Goal: Transaction & Acquisition: Register for event/course

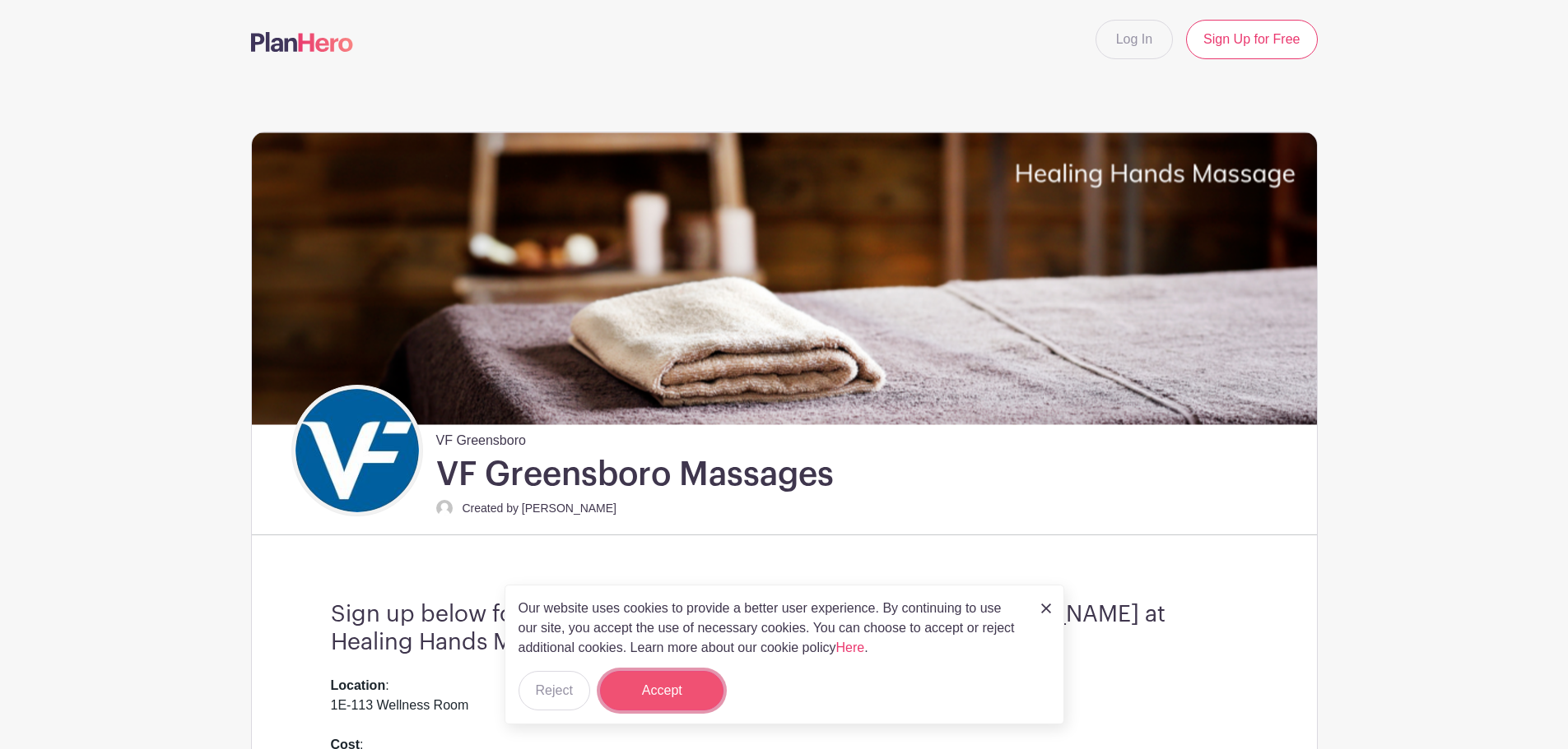
drag, startPoint x: 652, startPoint y: 685, endPoint x: 803, endPoint y: 635, distance: 159.1
click at [653, 685] on button "Accept" at bounding box center [662, 690] width 124 height 39
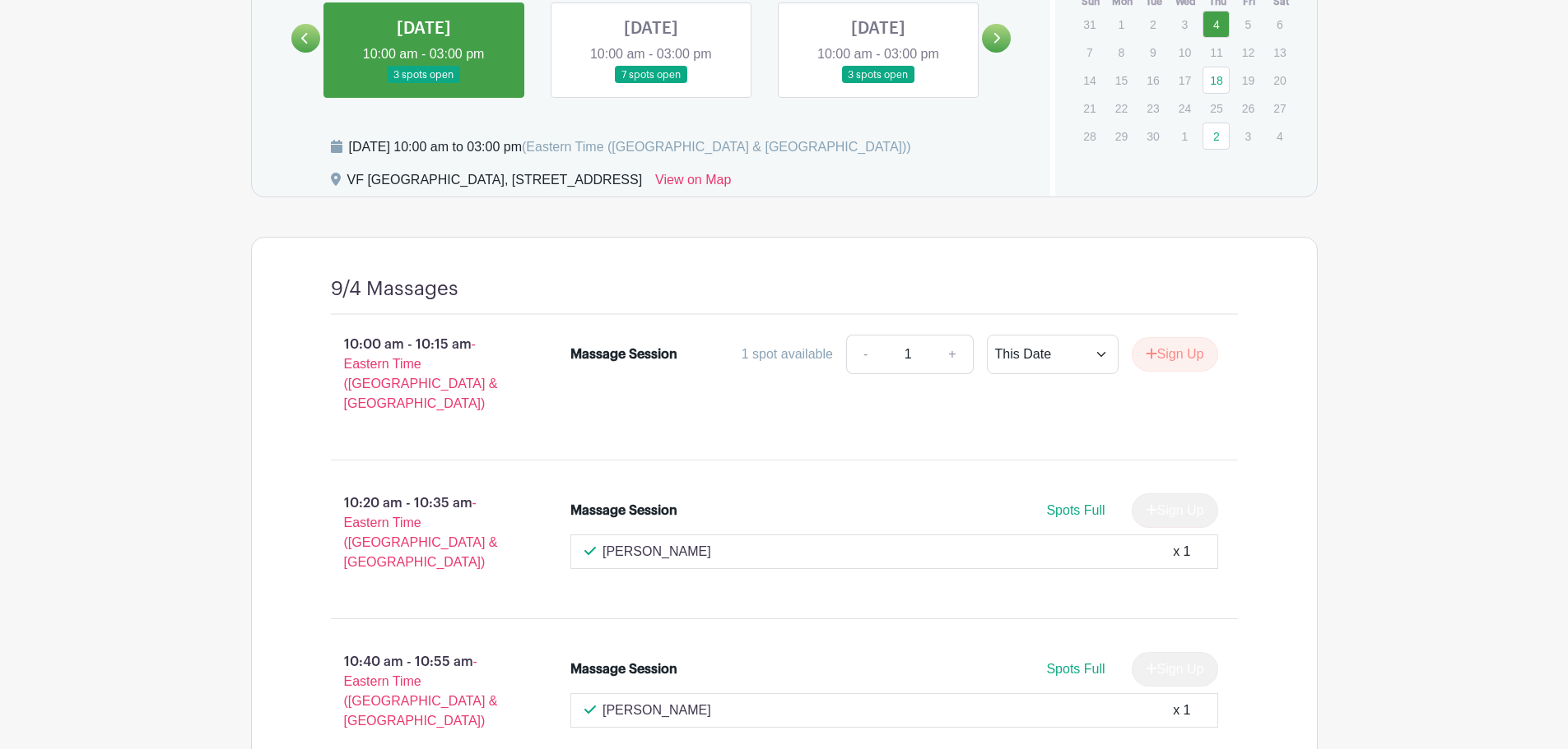
scroll to position [1015, 0]
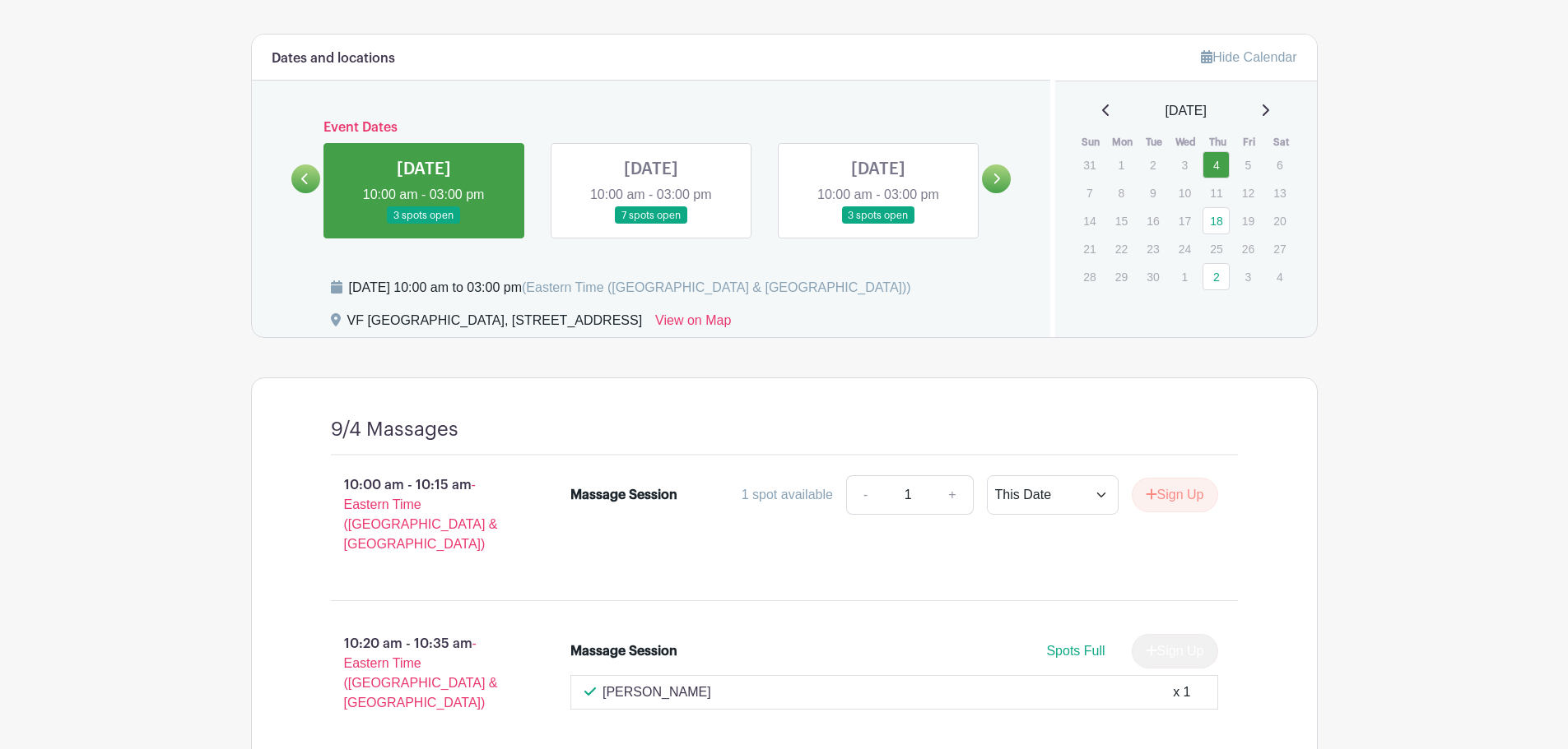
click at [651, 225] on link at bounding box center [651, 225] width 0 height 0
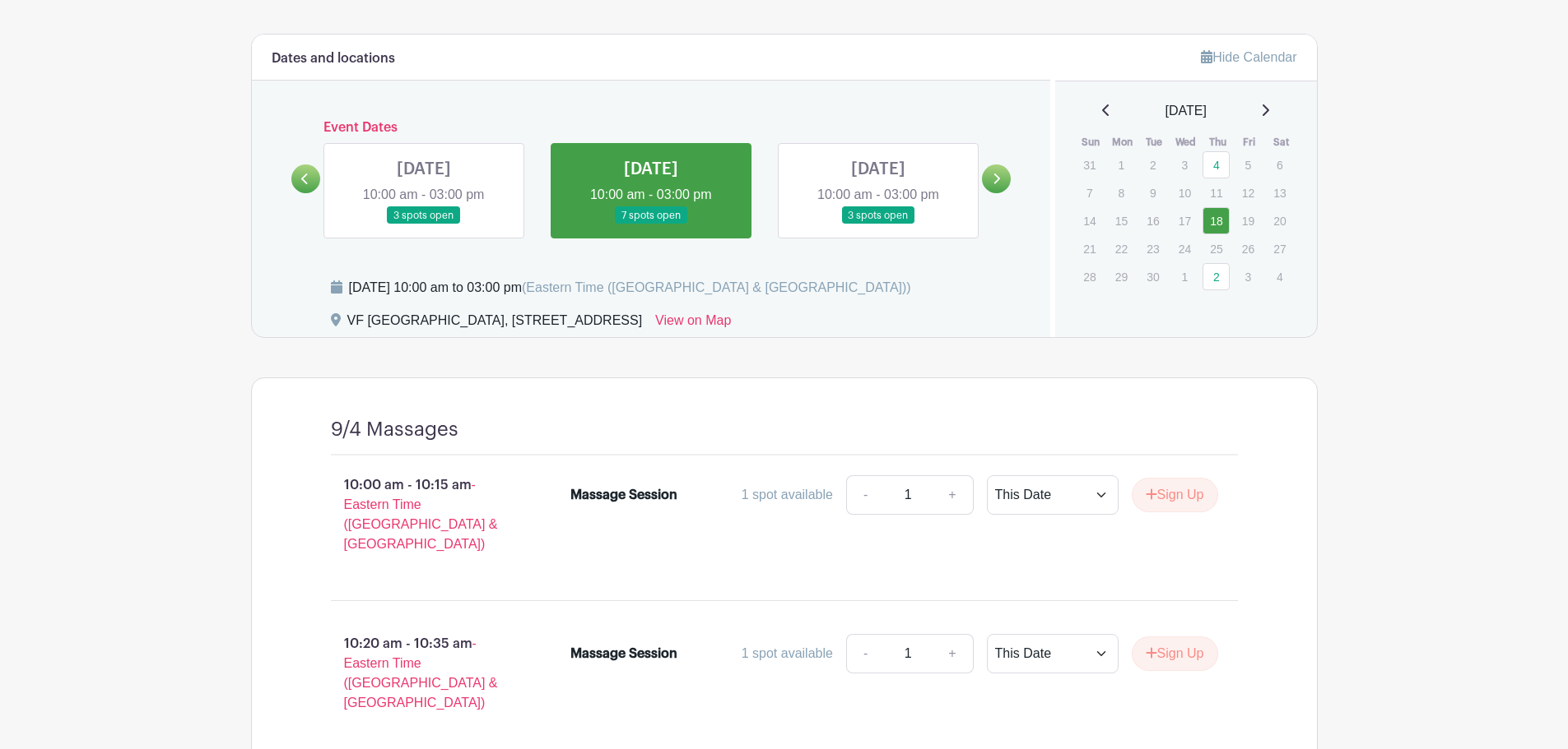
click at [651, 225] on link at bounding box center [651, 225] width 0 height 0
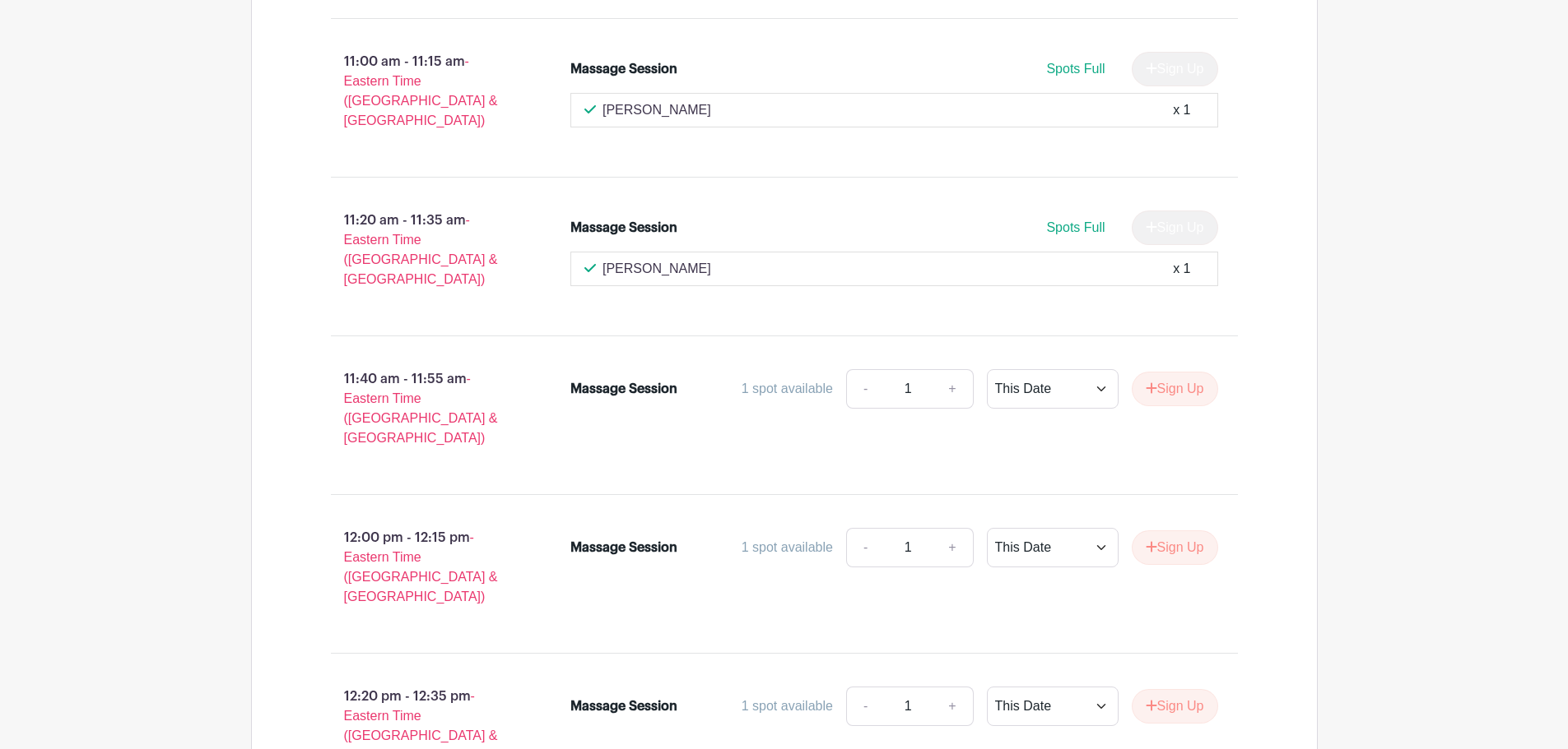
scroll to position [1921, 0]
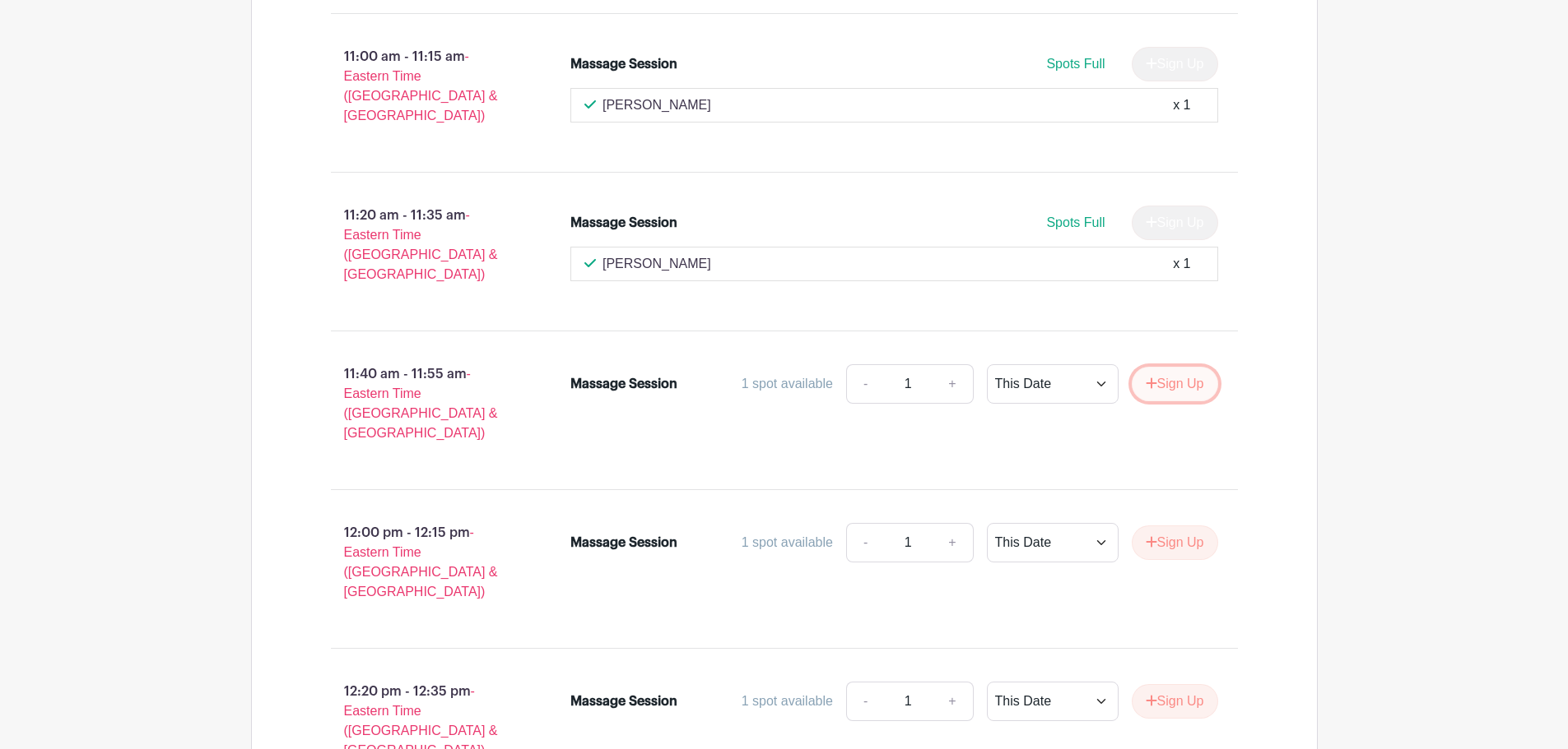
click at [1184, 367] on button "Sign Up" at bounding box center [1175, 384] width 87 height 34
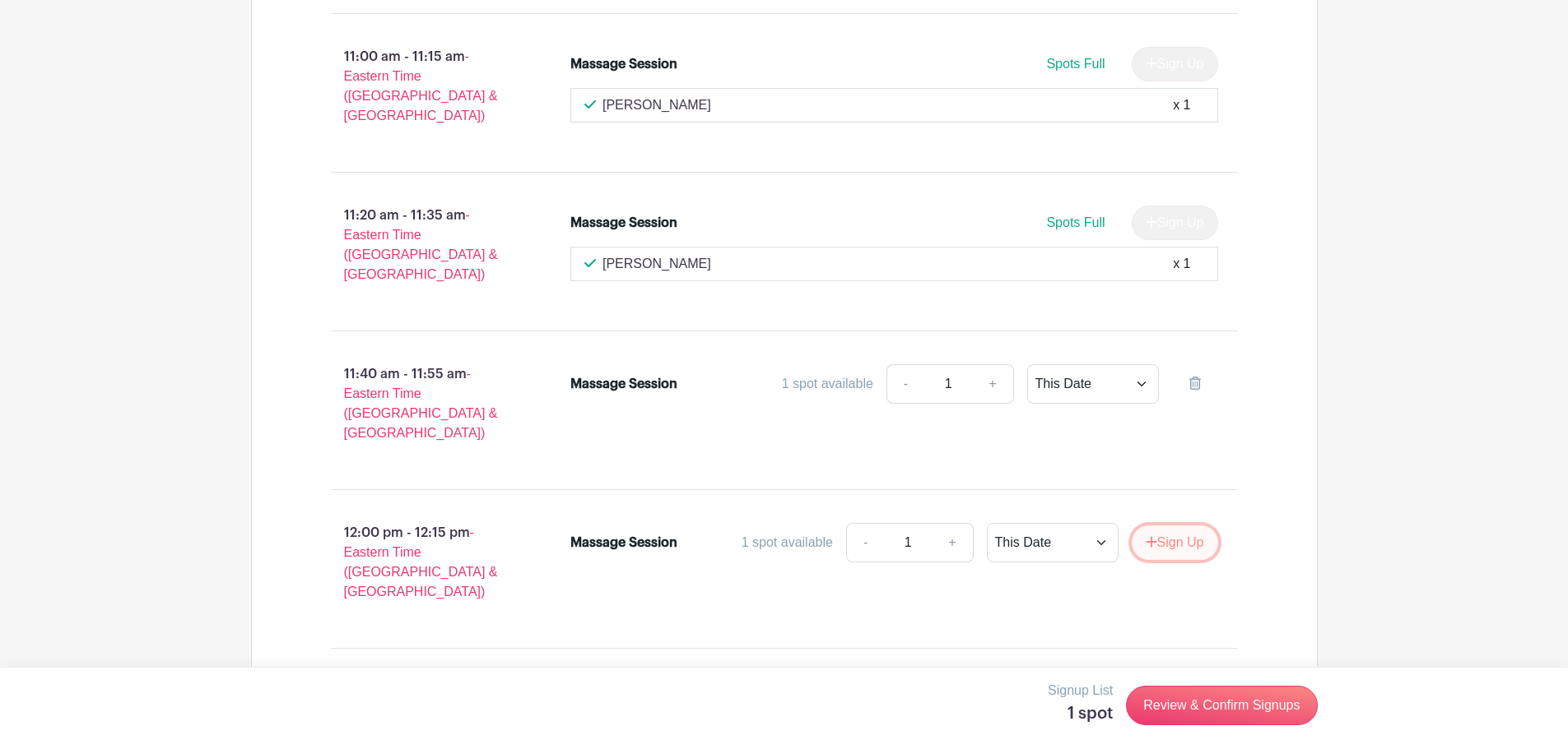
click at [1167, 525] on button "Sign Up" at bounding box center [1175, 542] width 87 height 34
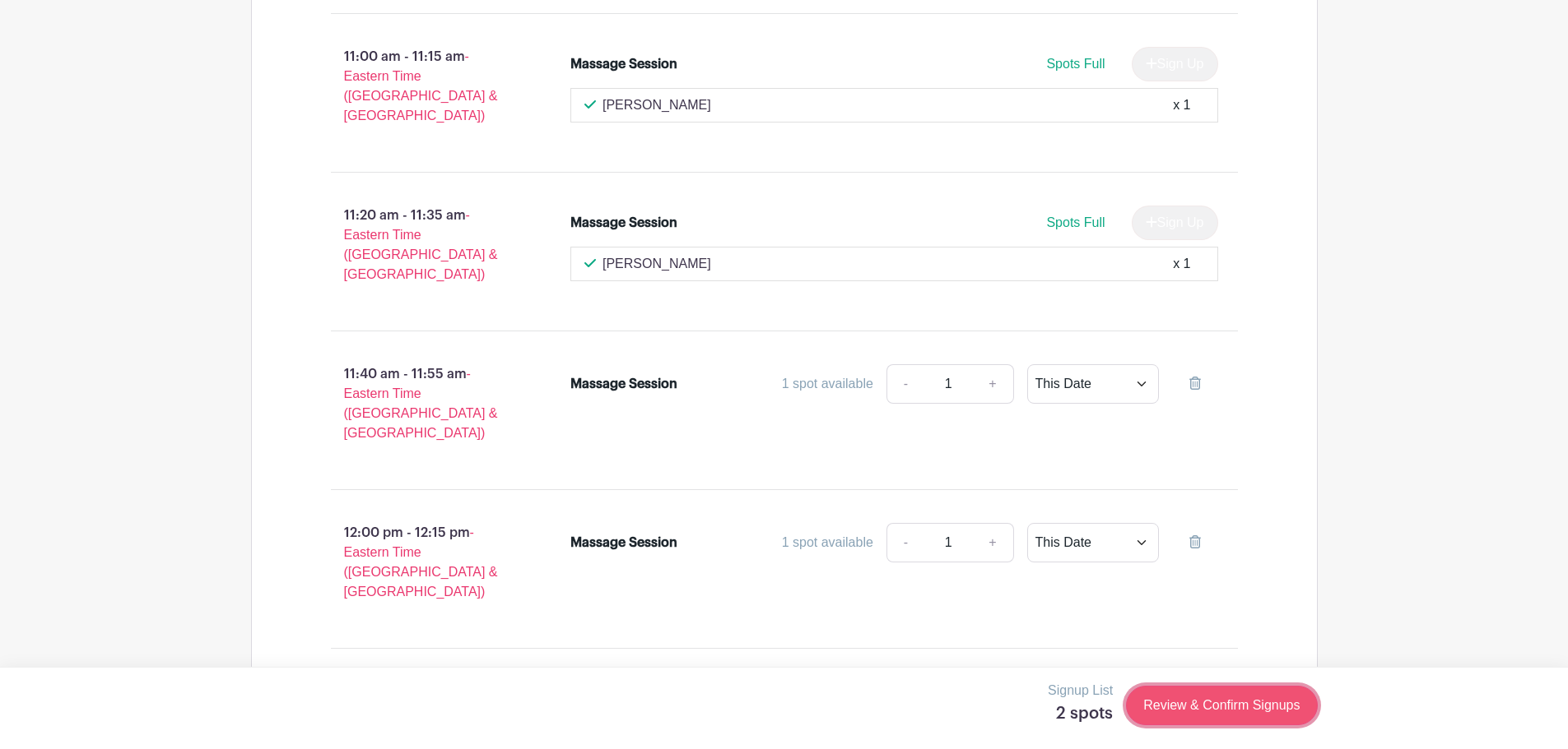
click at [1204, 705] on link "Review & Confirm Signups" at bounding box center [1221, 705] width 191 height 39
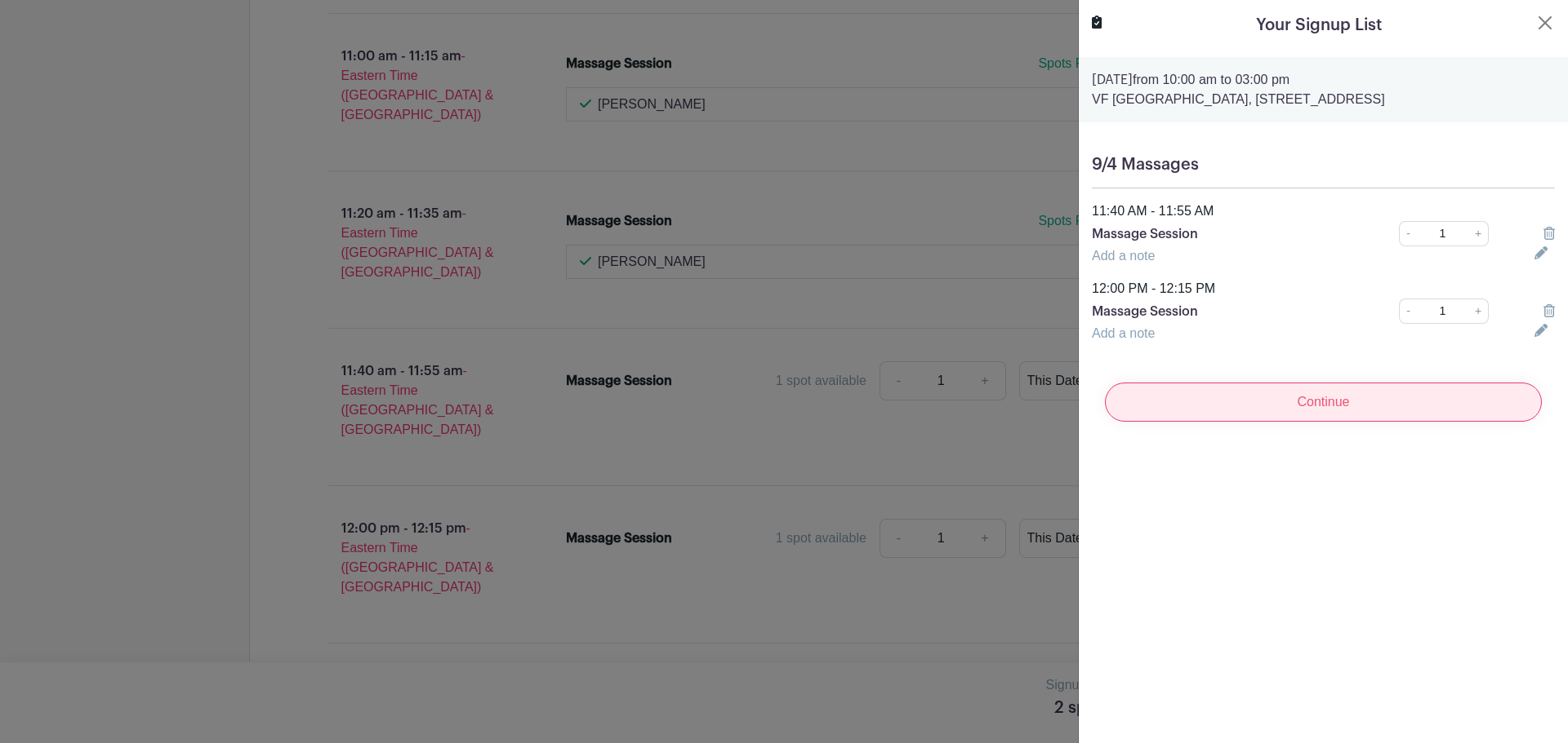
click at [1262, 418] on input "Continue" at bounding box center [1323, 401] width 436 height 39
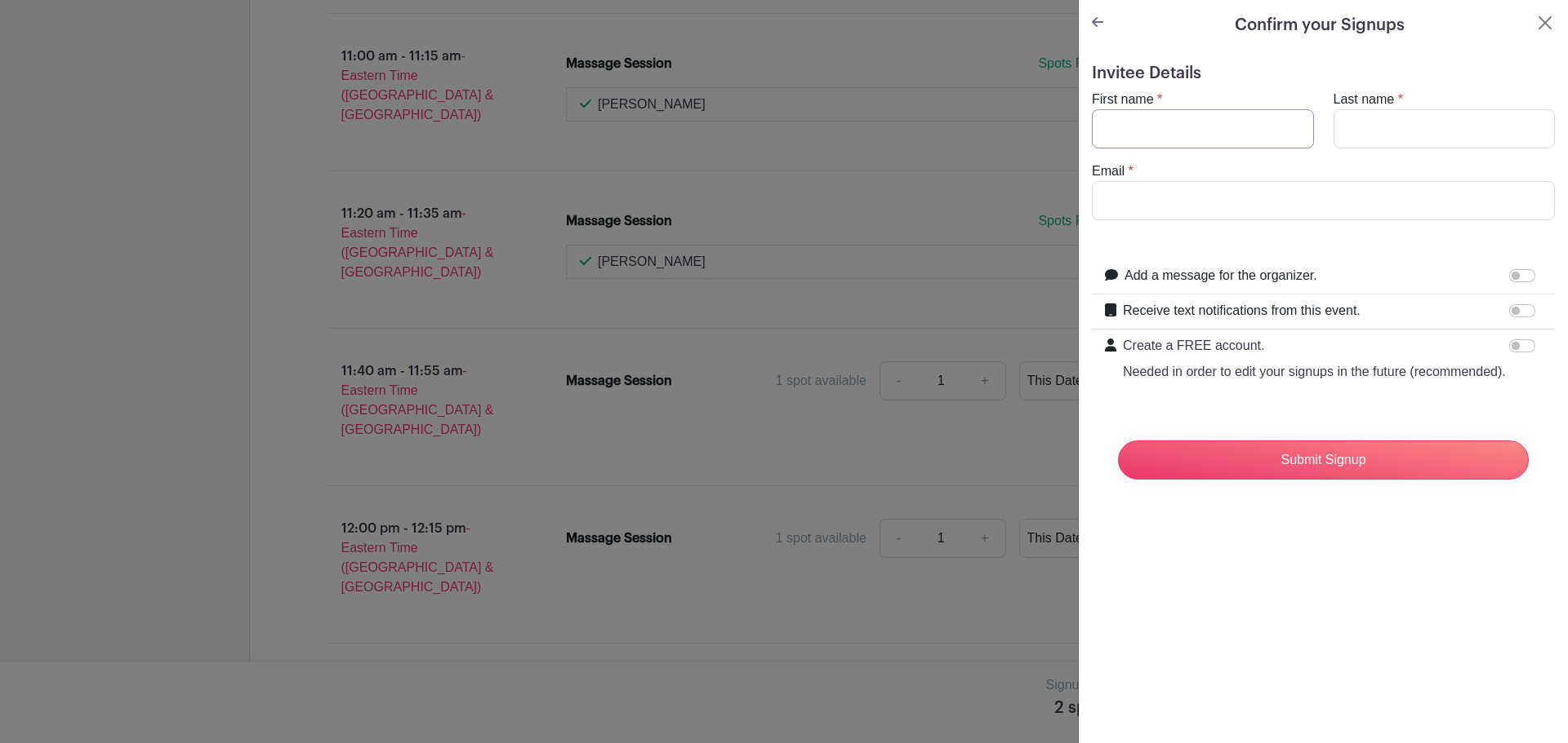
click at [1207, 120] on input "First name" at bounding box center [1202, 128] width 222 height 39
type input "[PERSON_NAME]"
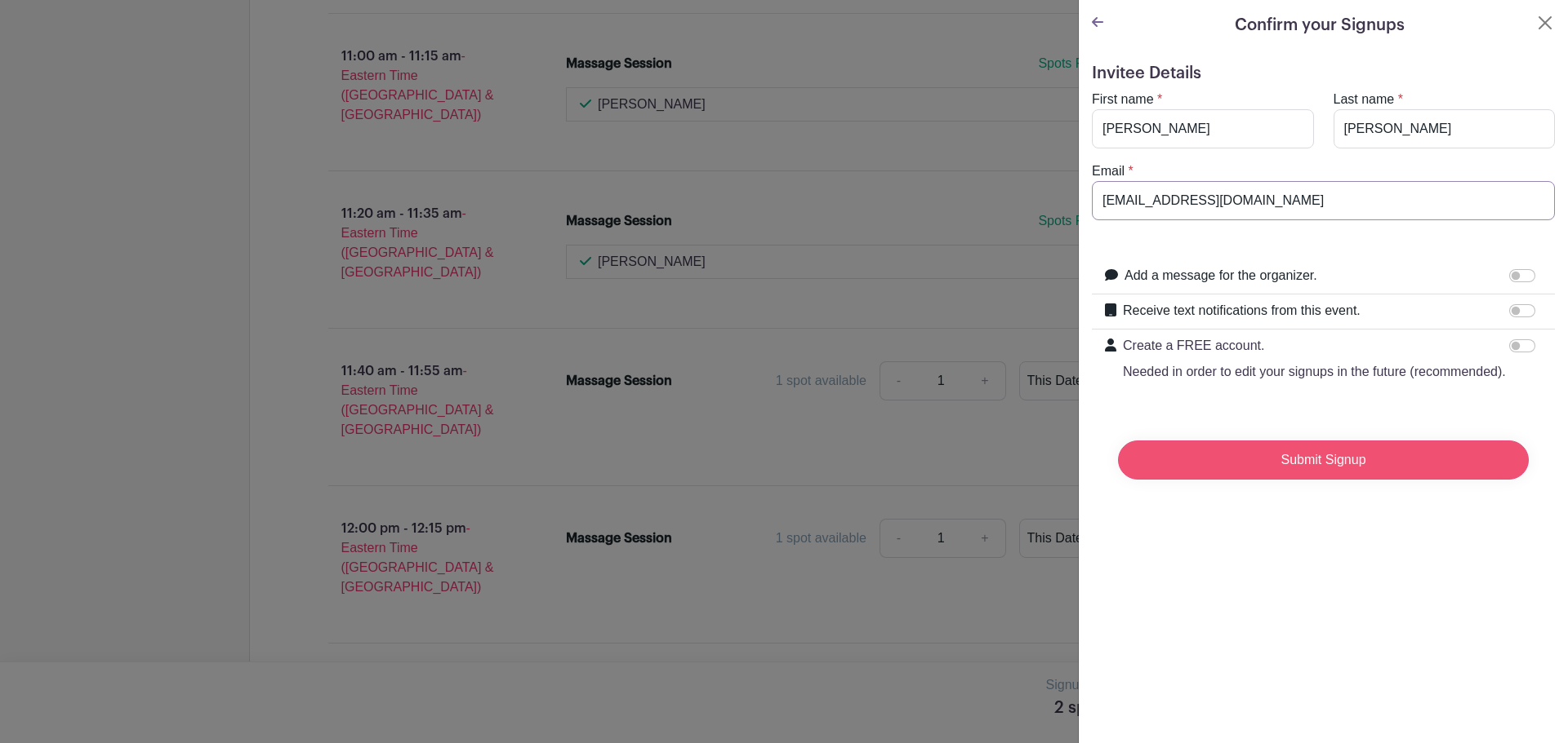
type input "[EMAIL_ADDRESS][DOMAIN_NAME]"
click at [1441, 465] on input "Submit Signup" at bounding box center [1322, 460] width 411 height 39
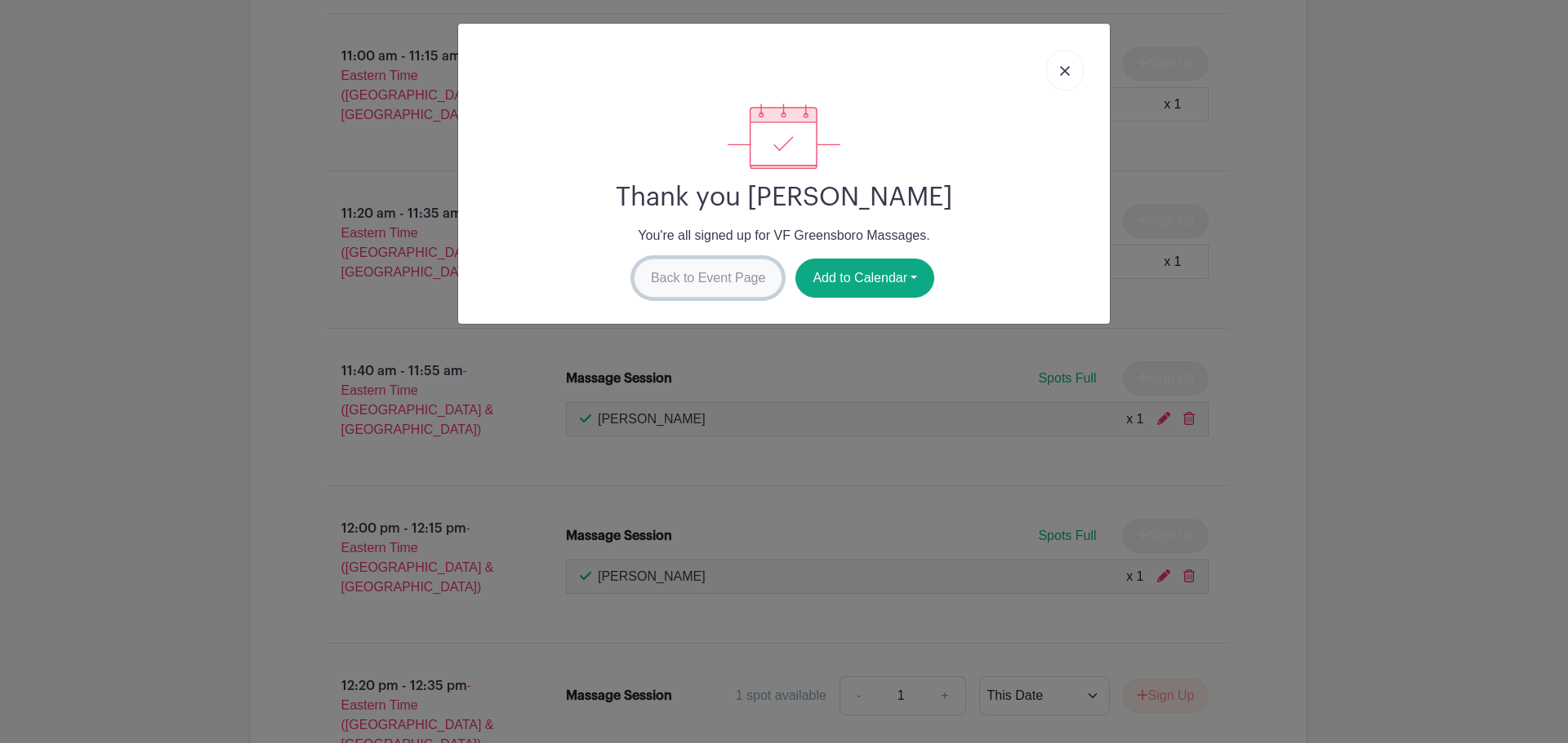
click at [729, 286] on link "Back to Event Page" at bounding box center [708, 278] width 149 height 39
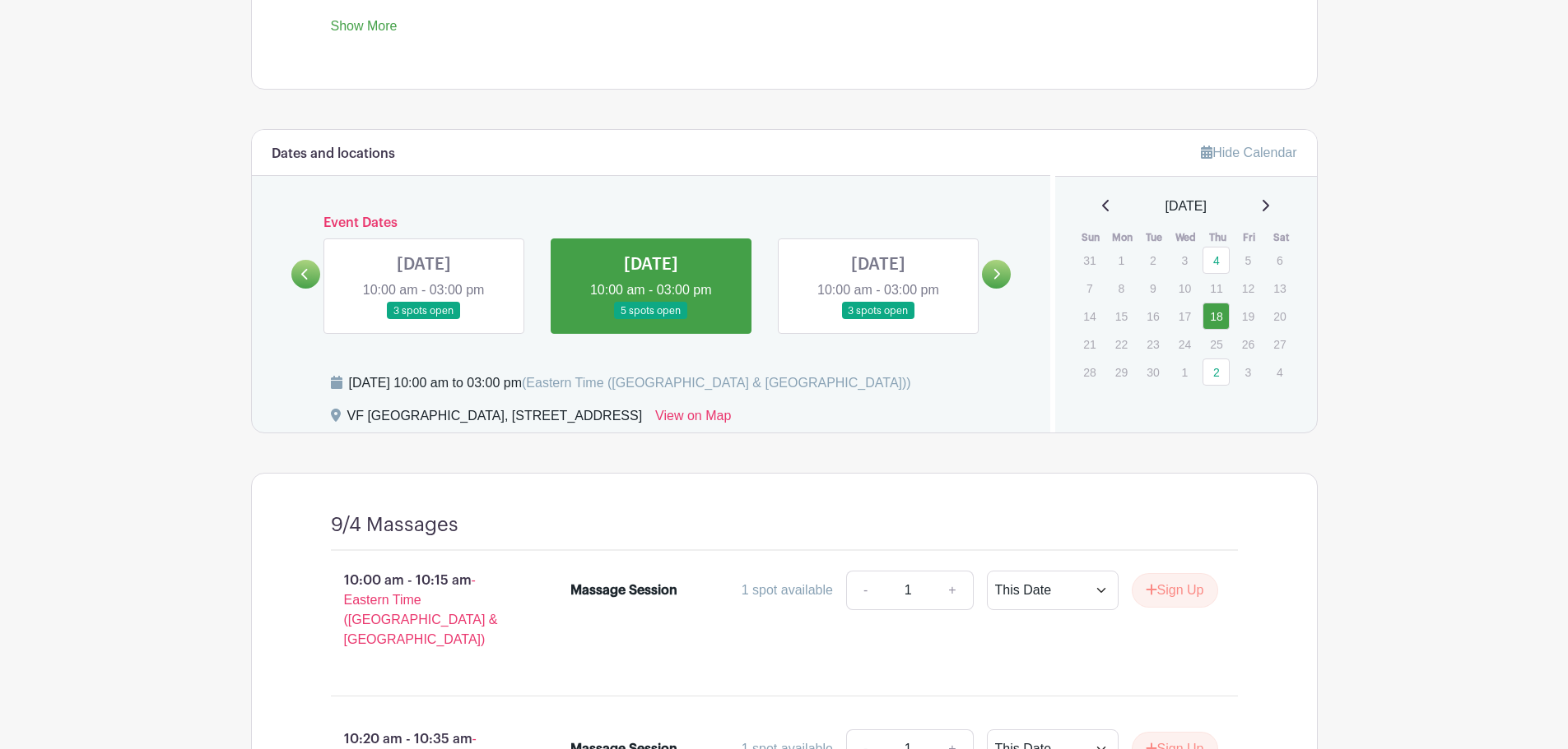
scroll to position [768, 0]
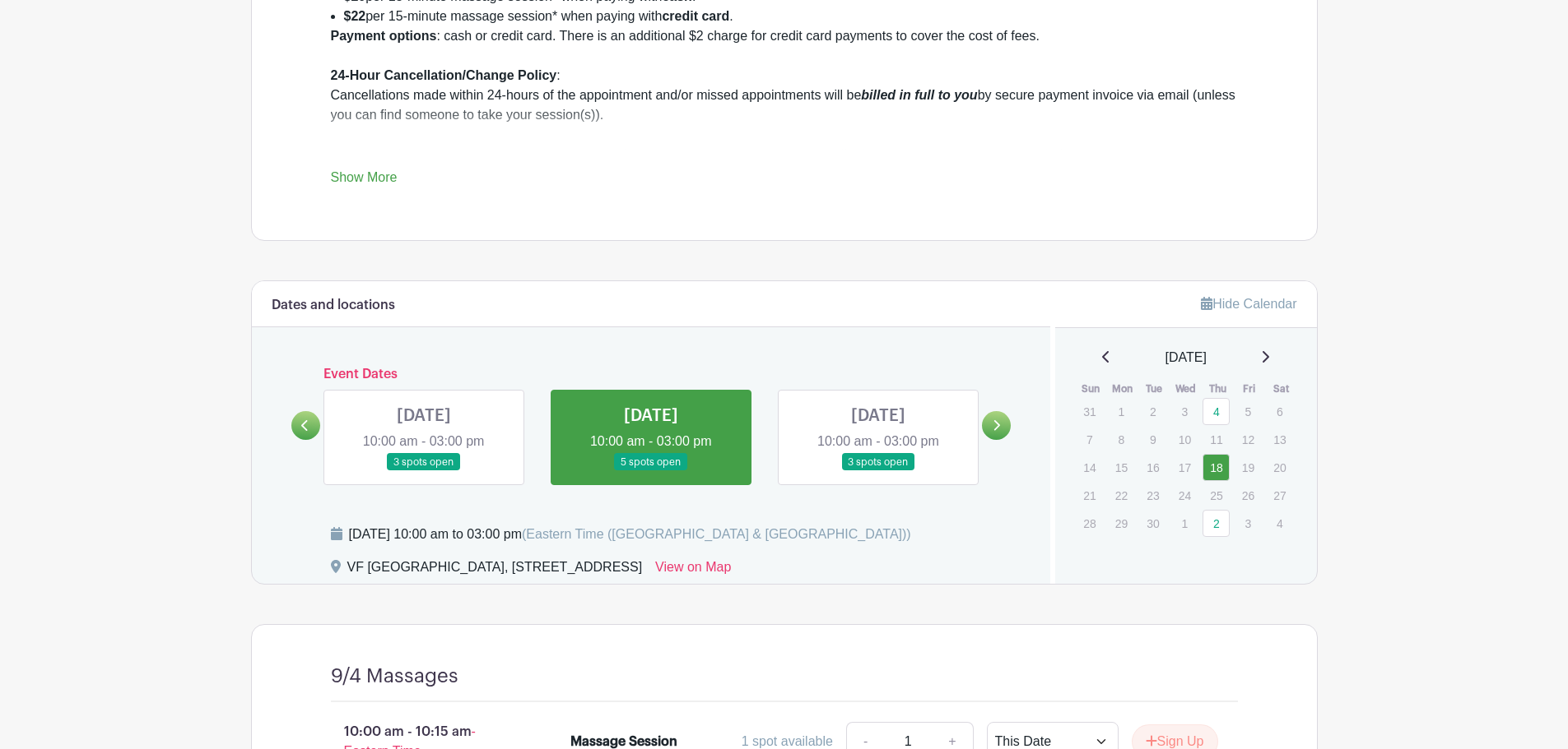
click at [878, 471] on link at bounding box center [878, 471] width 0 height 0
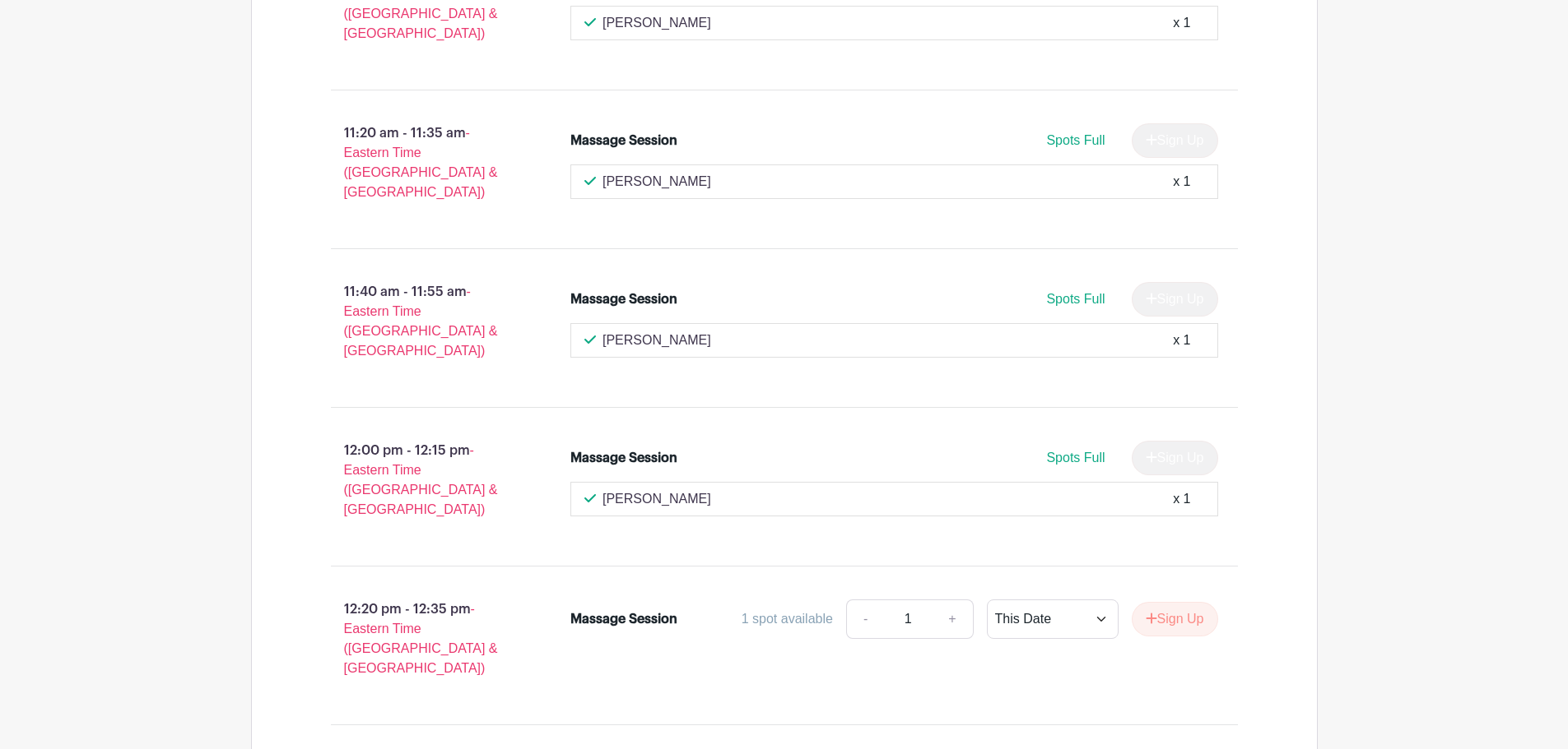
scroll to position [2249, 0]
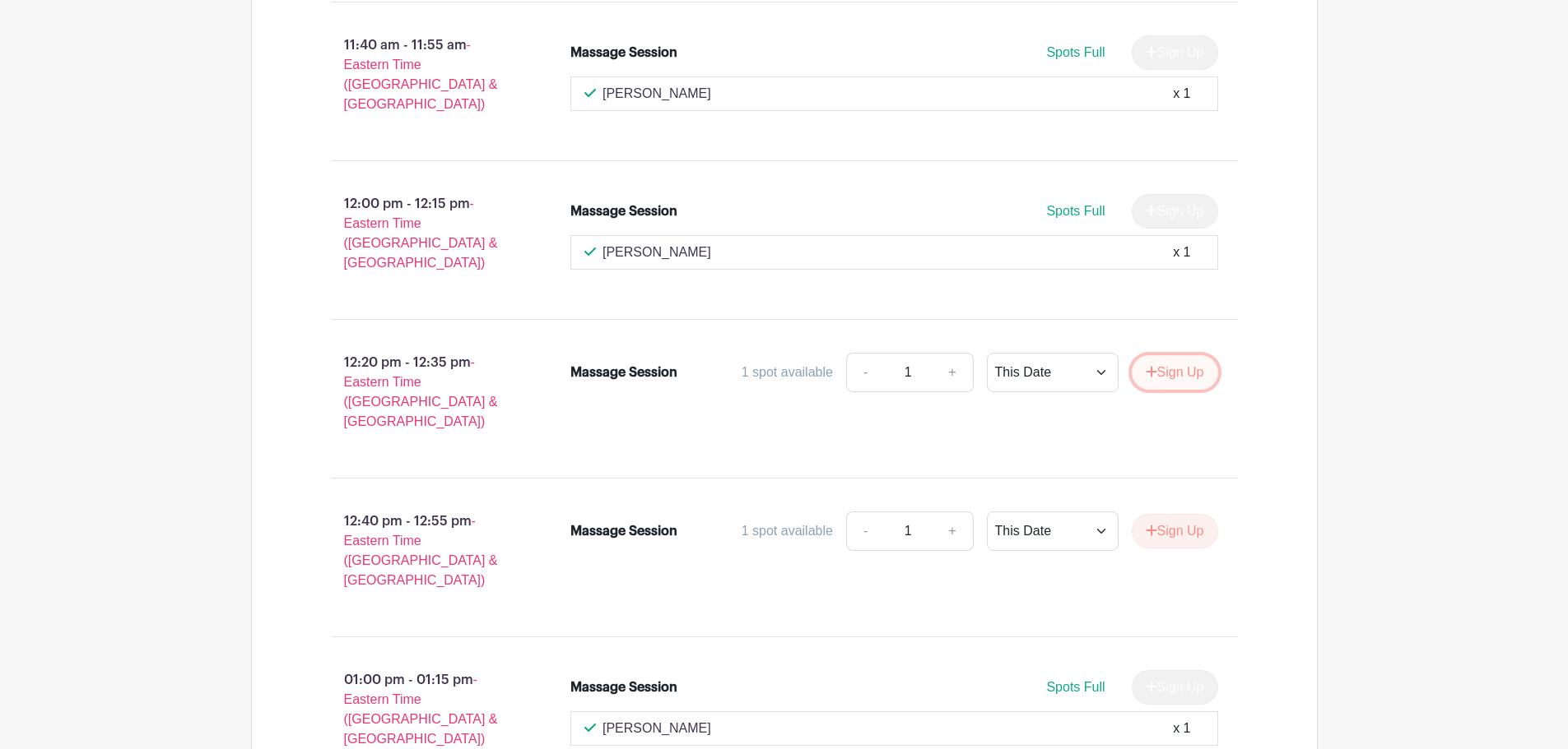
click at [1194, 355] on button "Sign Up" at bounding box center [1175, 372] width 87 height 34
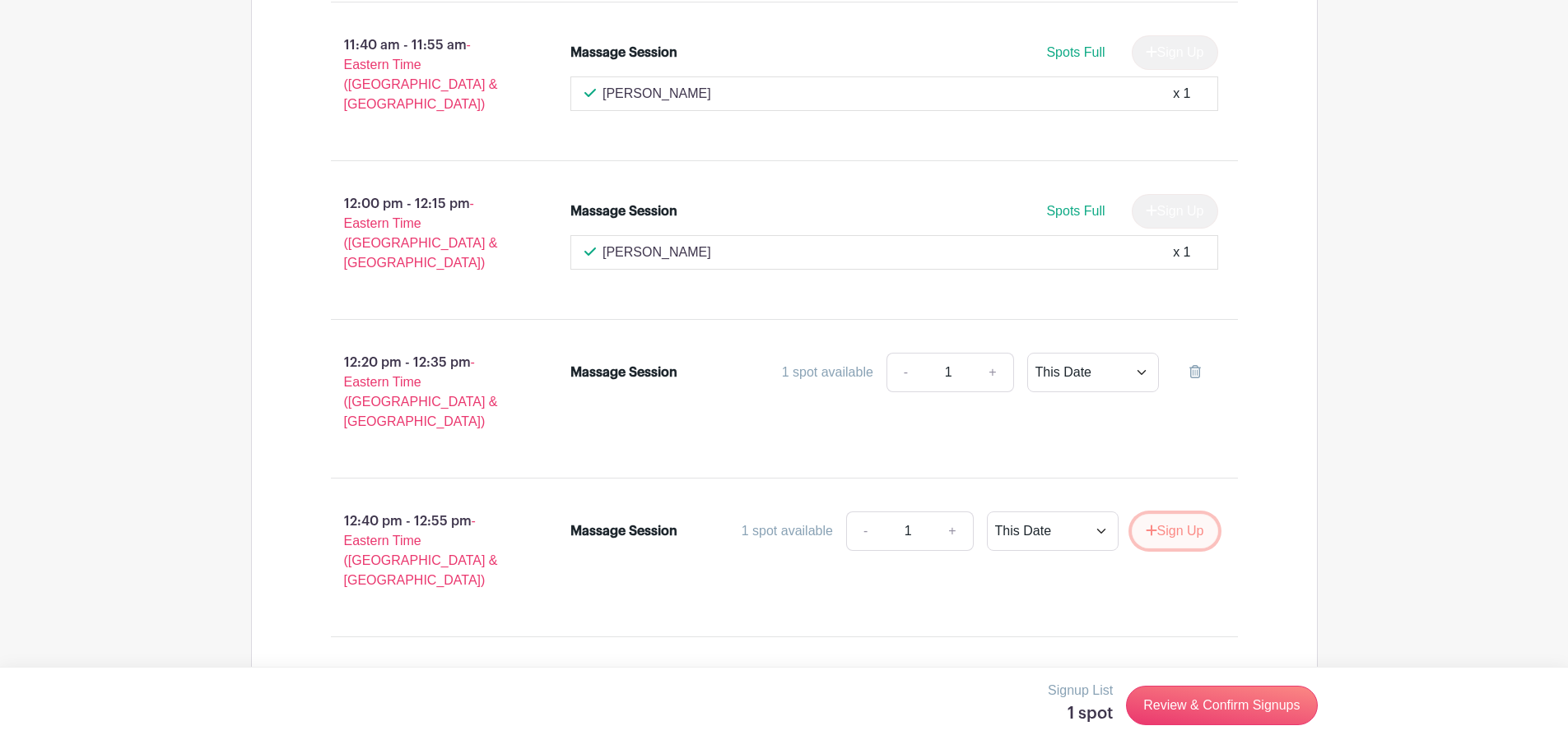
click at [1189, 514] on button "Sign Up" at bounding box center [1175, 531] width 87 height 34
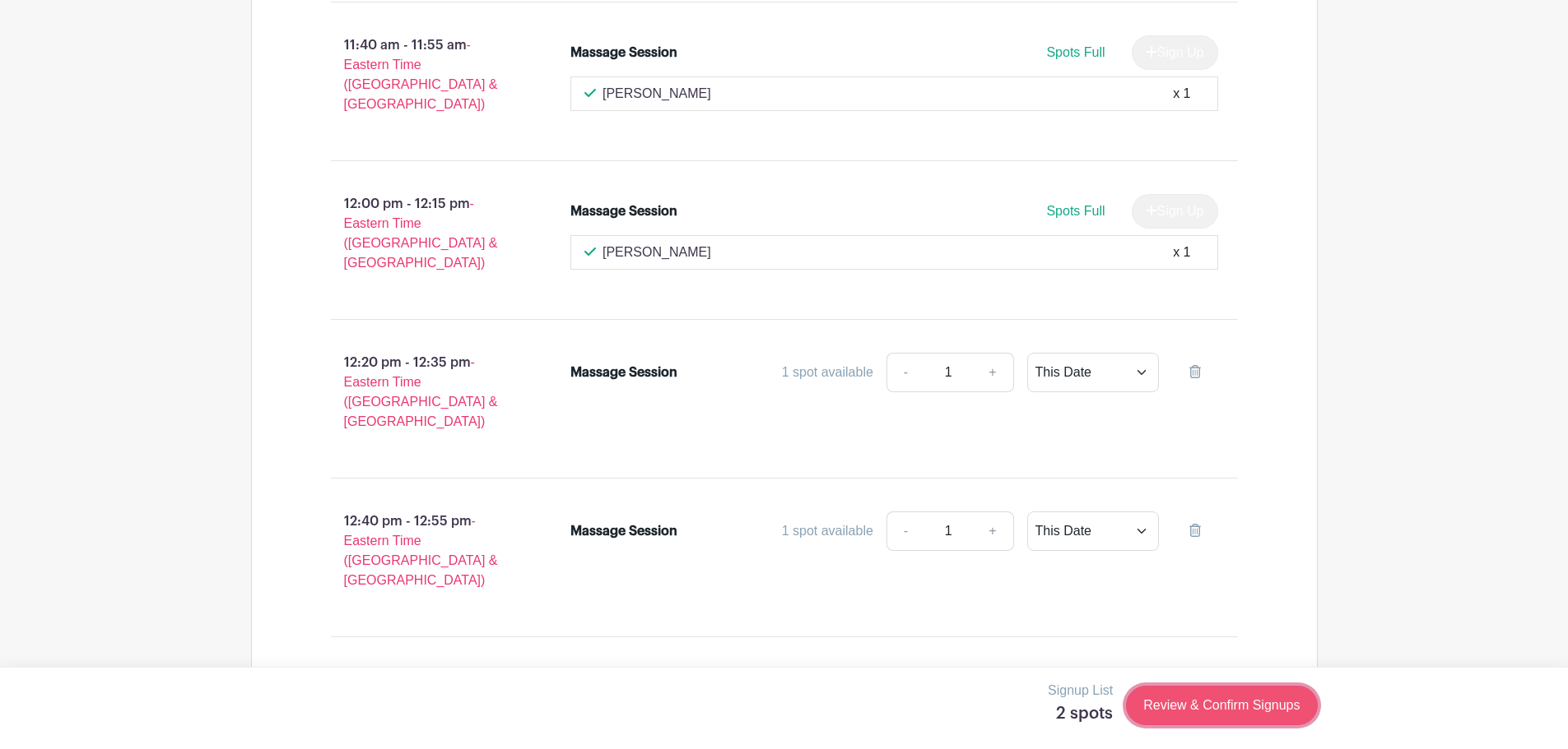
click at [1205, 714] on link "Review & Confirm Signups" at bounding box center [1221, 705] width 191 height 39
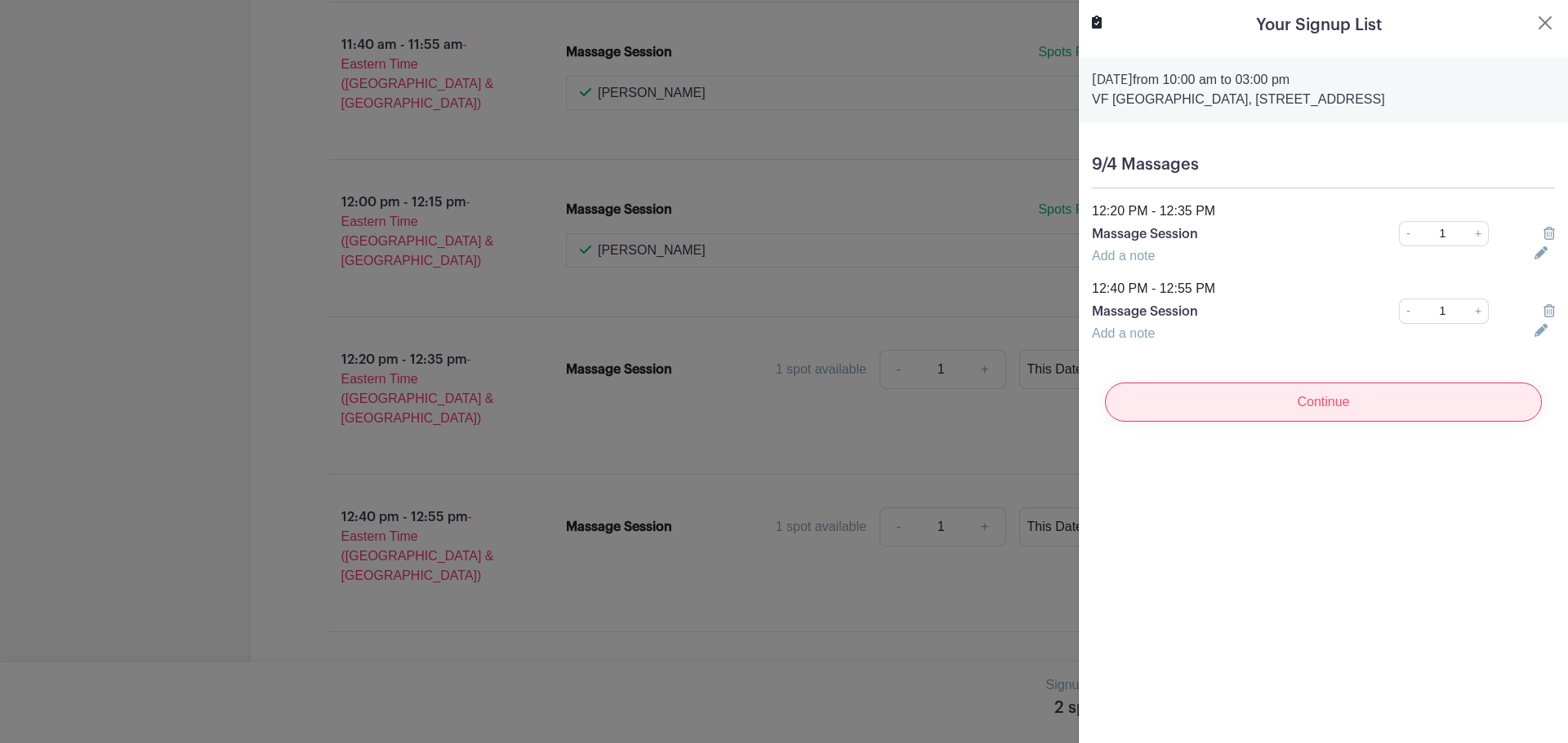
click at [1249, 422] on input "Continue" at bounding box center [1323, 401] width 436 height 39
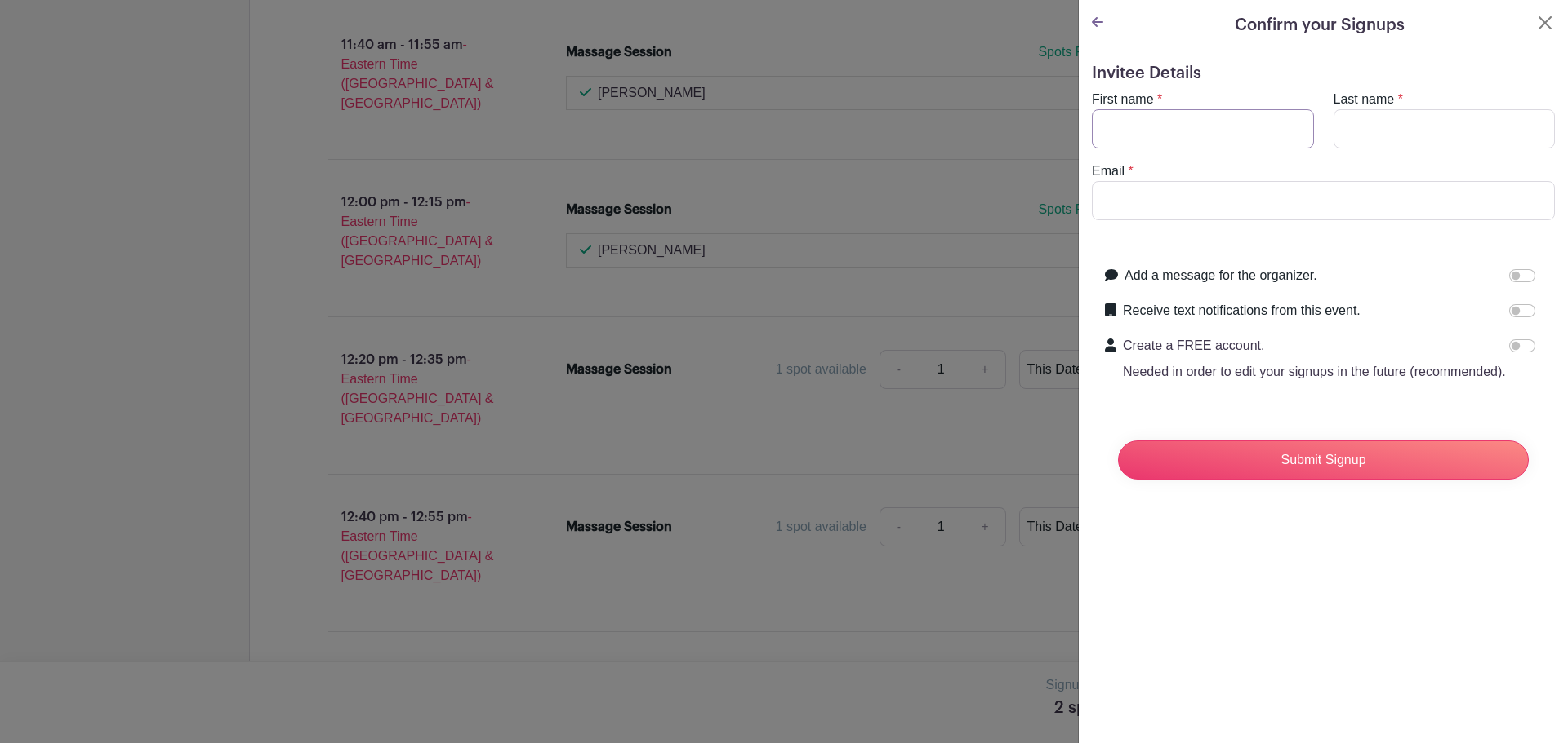
click at [1240, 141] on input "First name" at bounding box center [1202, 128] width 222 height 39
type input "[PERSON_NAME]"
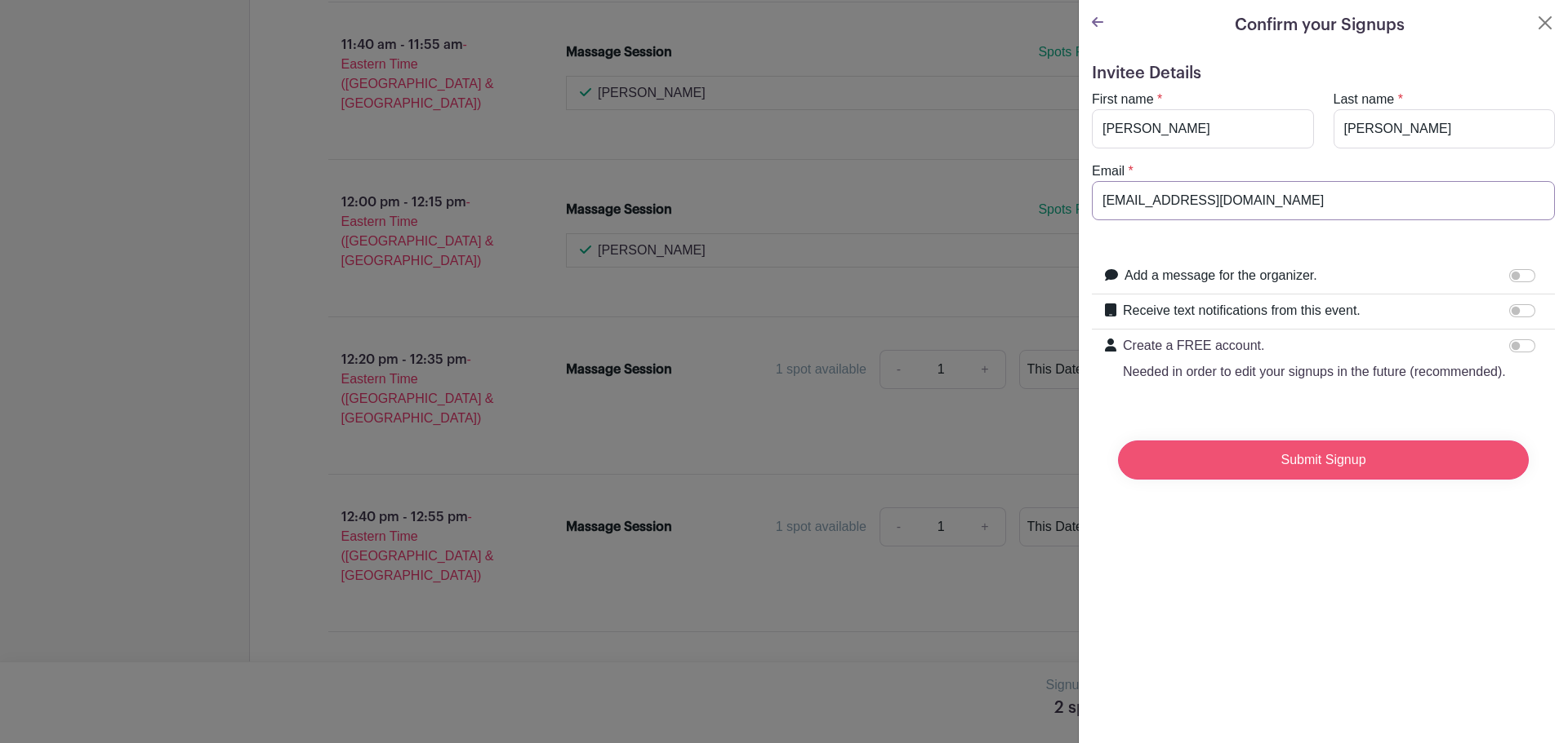
type input "[EMAIL_ADDRESS][DOMAIN_NAME]"
click at [1316, 466] on input "Submit Signup" at bounding box center [1322, 460] width 411 height 39
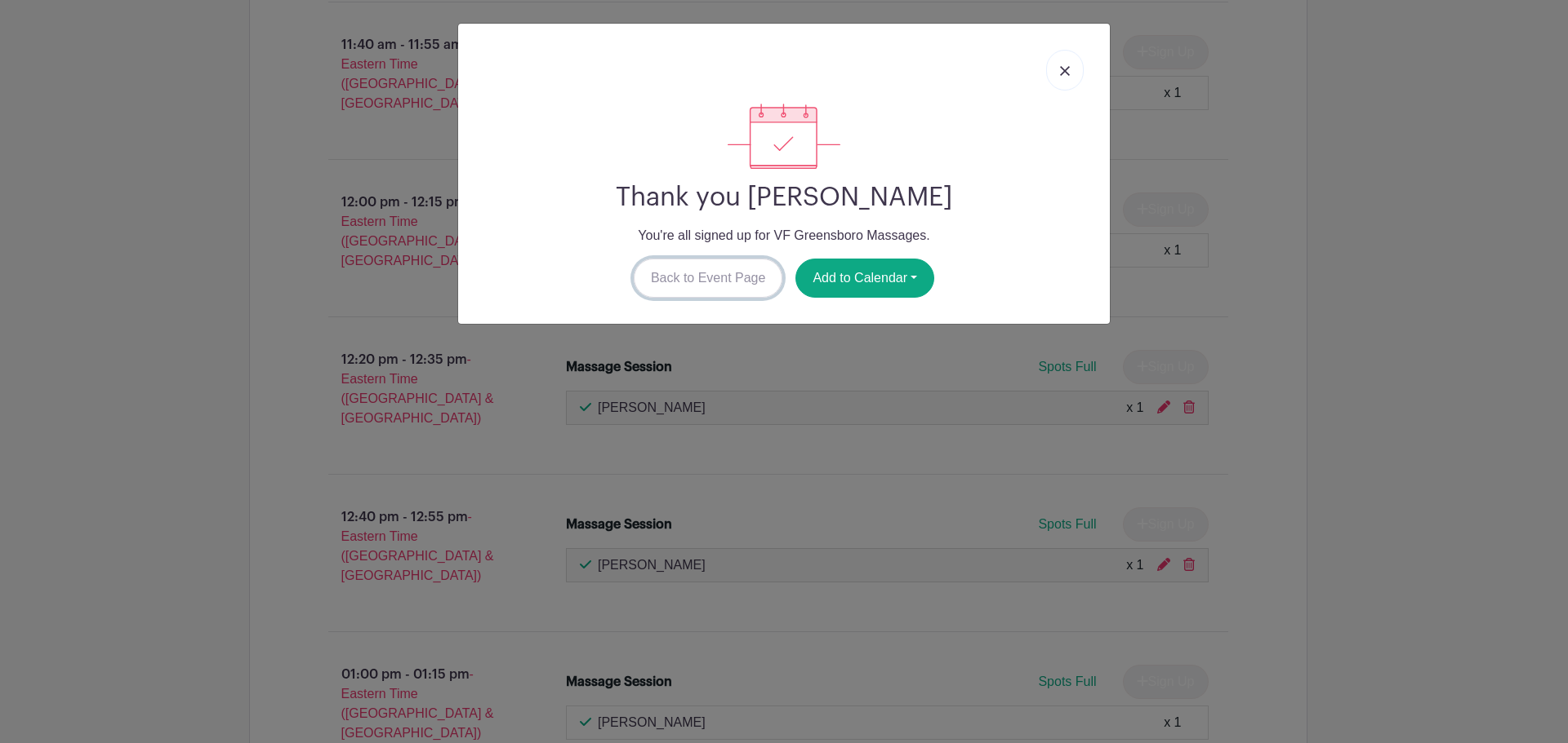
click at [719, 270] on link "Back to Event Page" at bounding box center [708, 278] width 149 height 39
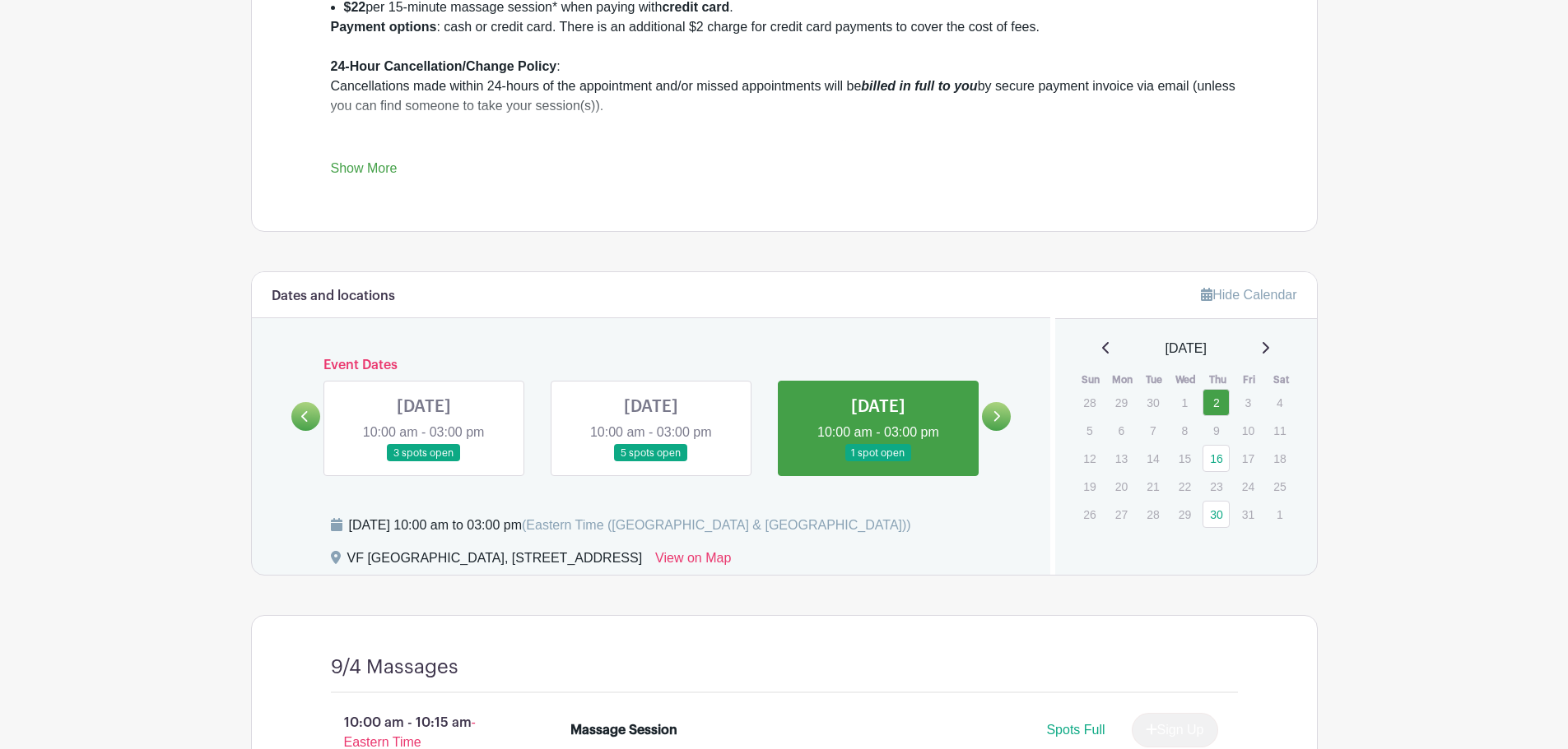
scroll to position [933, 0]
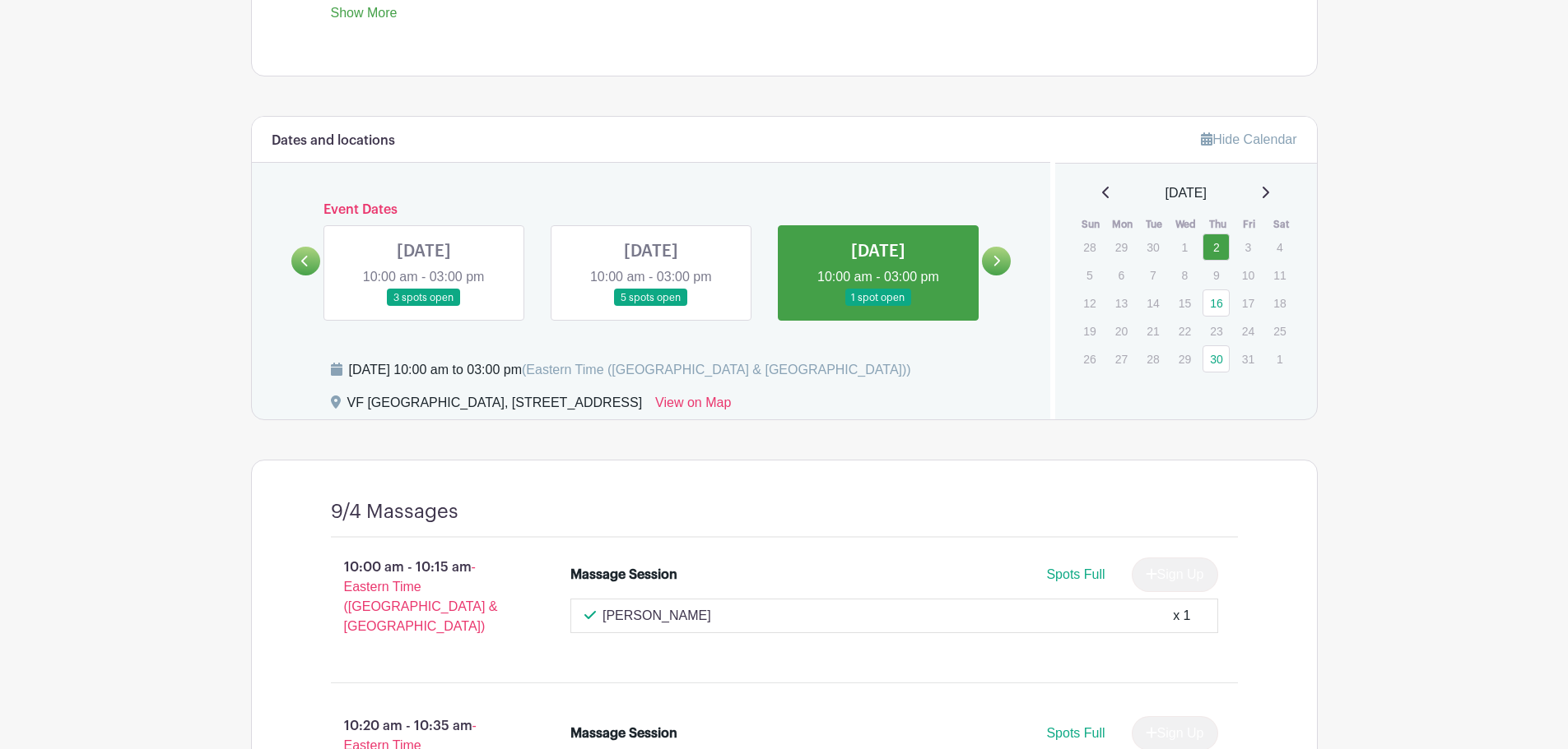
click at [1002, 270] on link at bounding box center [996, 261] width 29 height 29
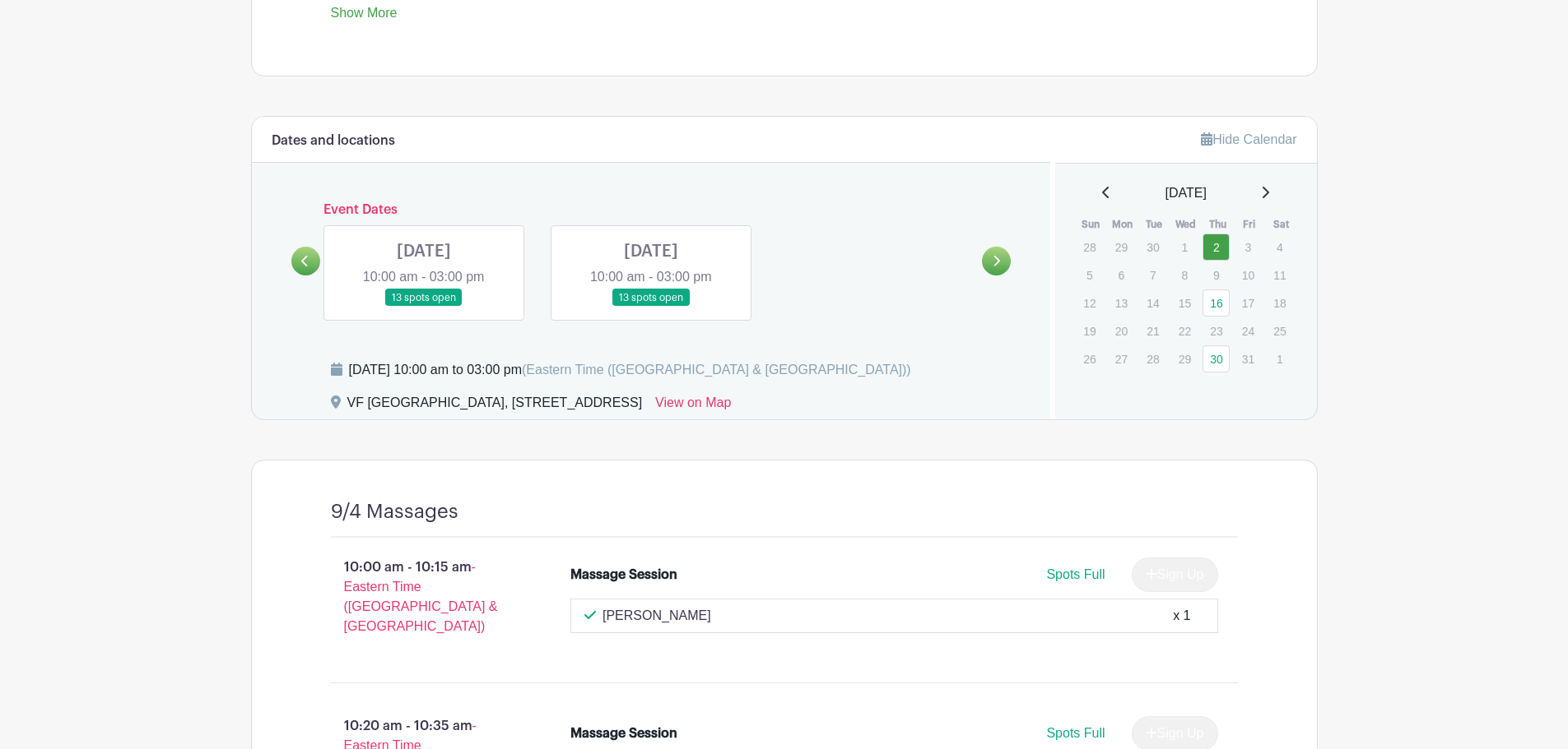
click at [651, 306] on link at bounding box center [651, 306] width 0 height 0
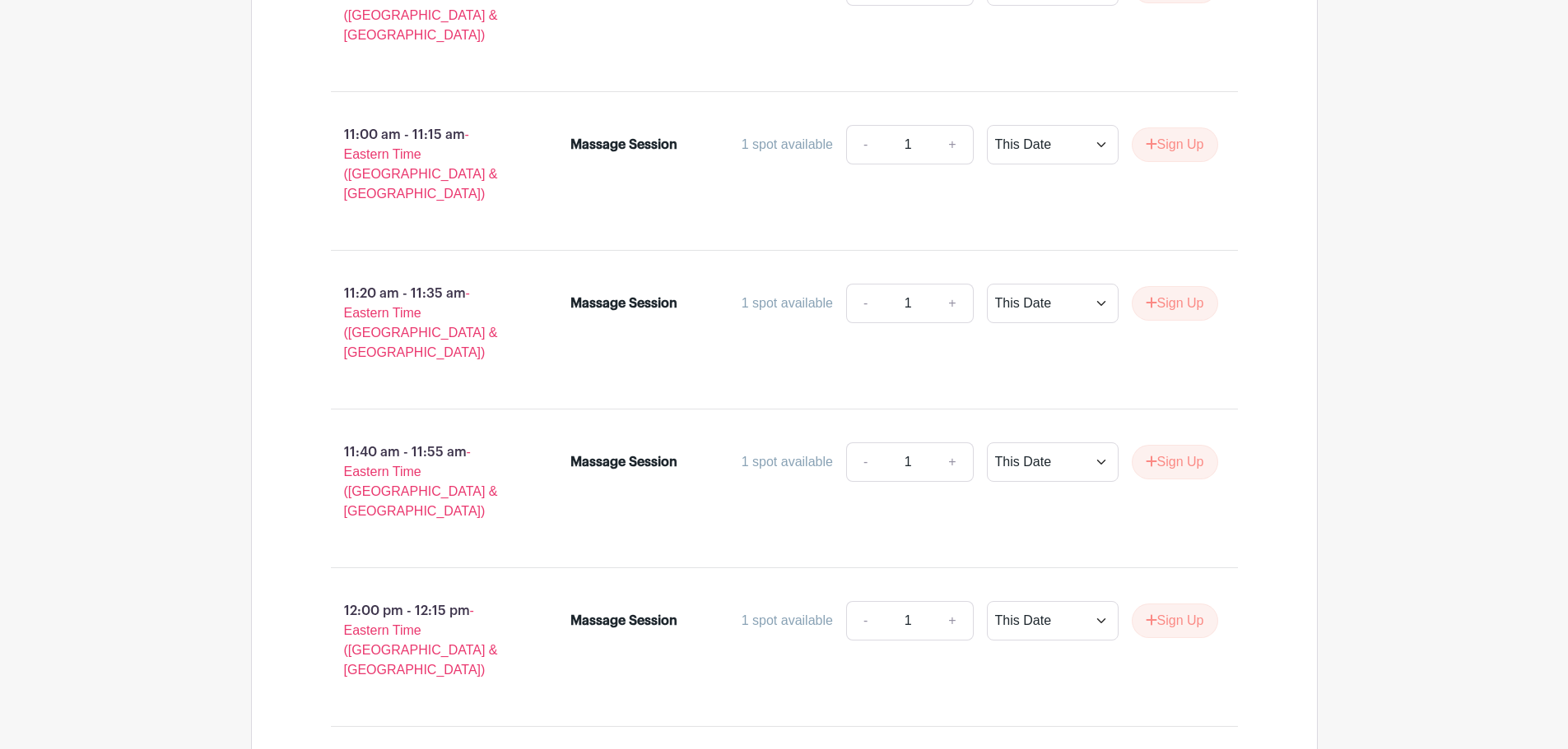
scroll to position [1838, 0]
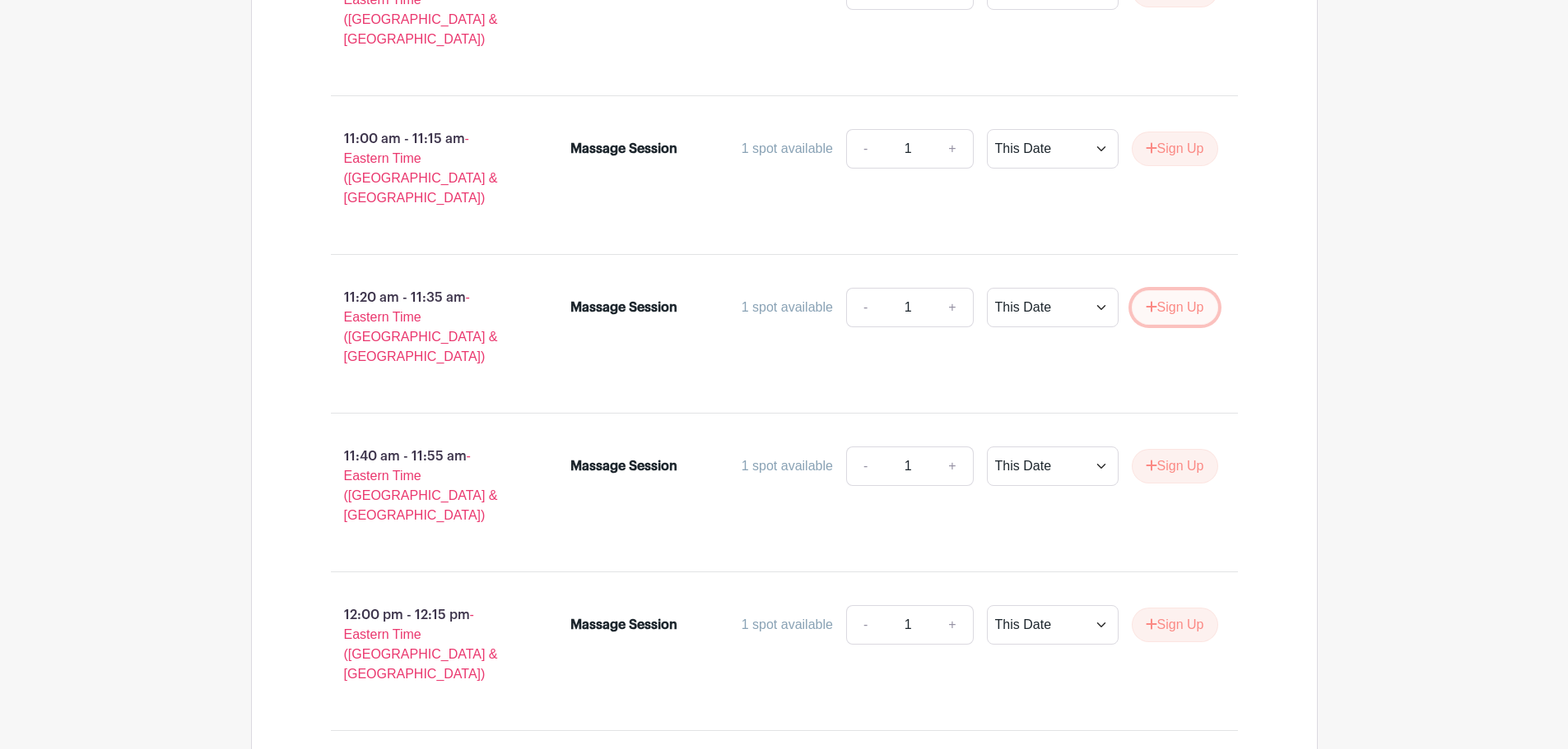
click at [1184, 290] on button "Sign Up" at bounding box center [1175, 307] width 87 height 34
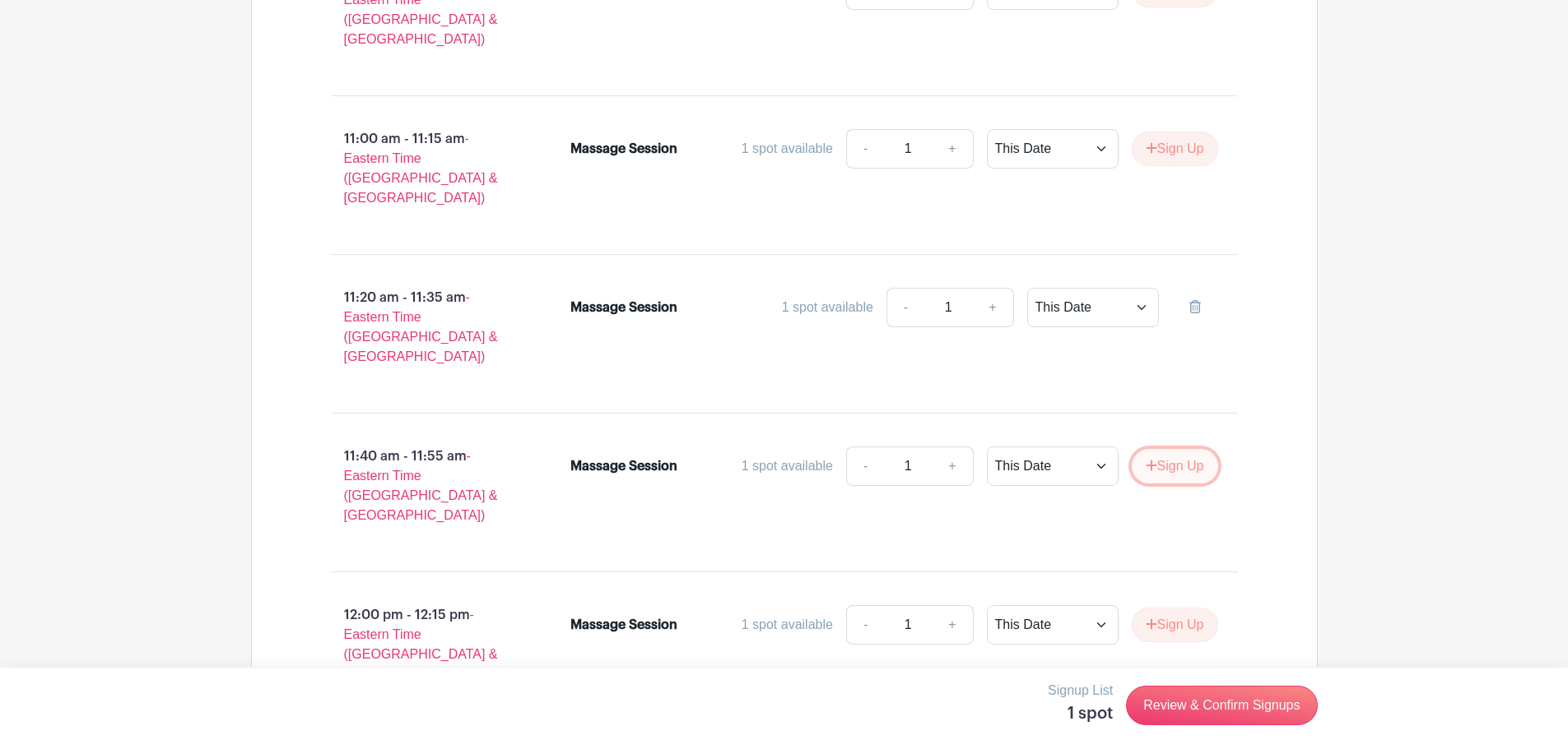
click at [1172, 449] on button "Sign Up" at bounding box center [1175, 466] width 87 height 34
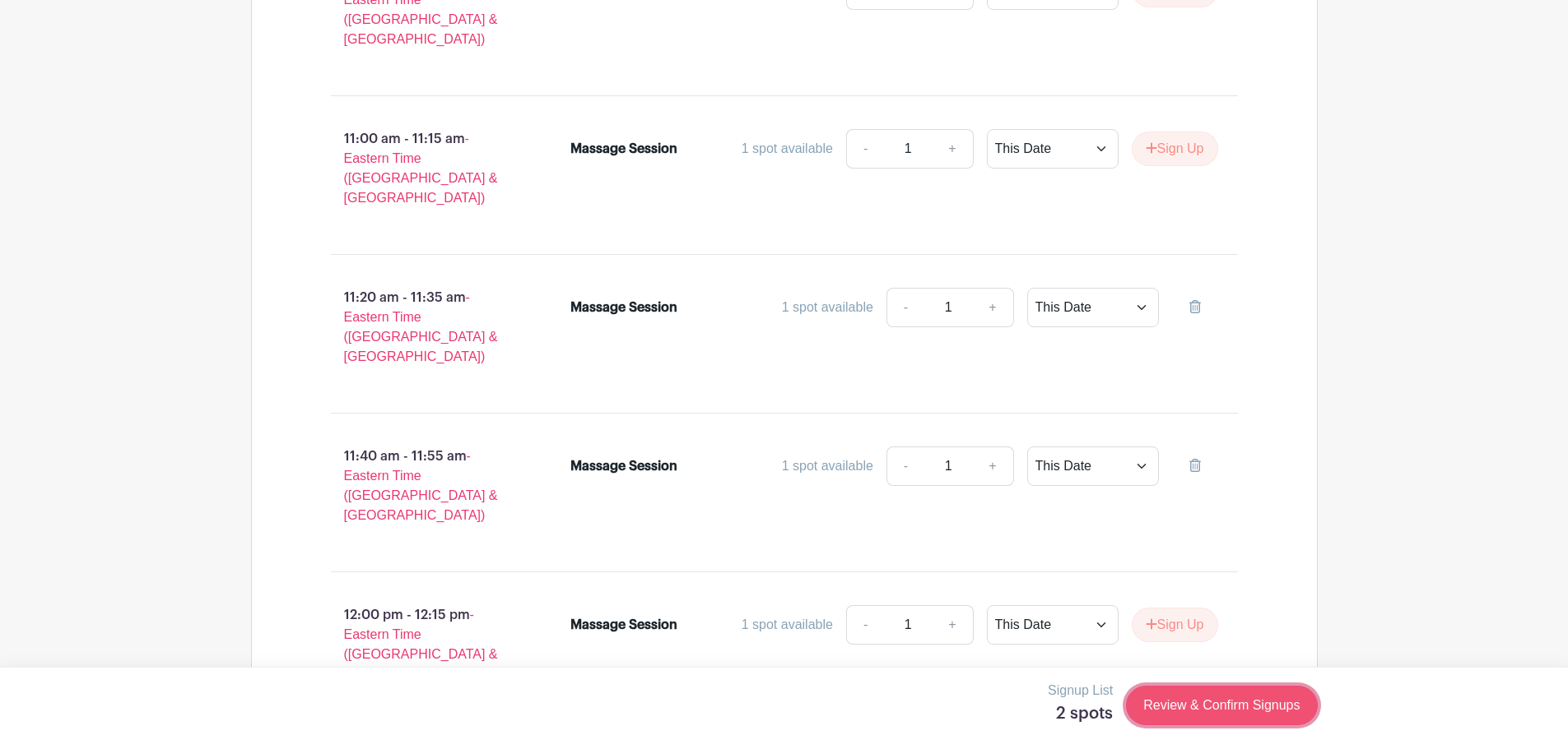
click at [1168, 697] on link "Review & Confirm Signups" at bounding box center [1221, 705] width 191 height 39
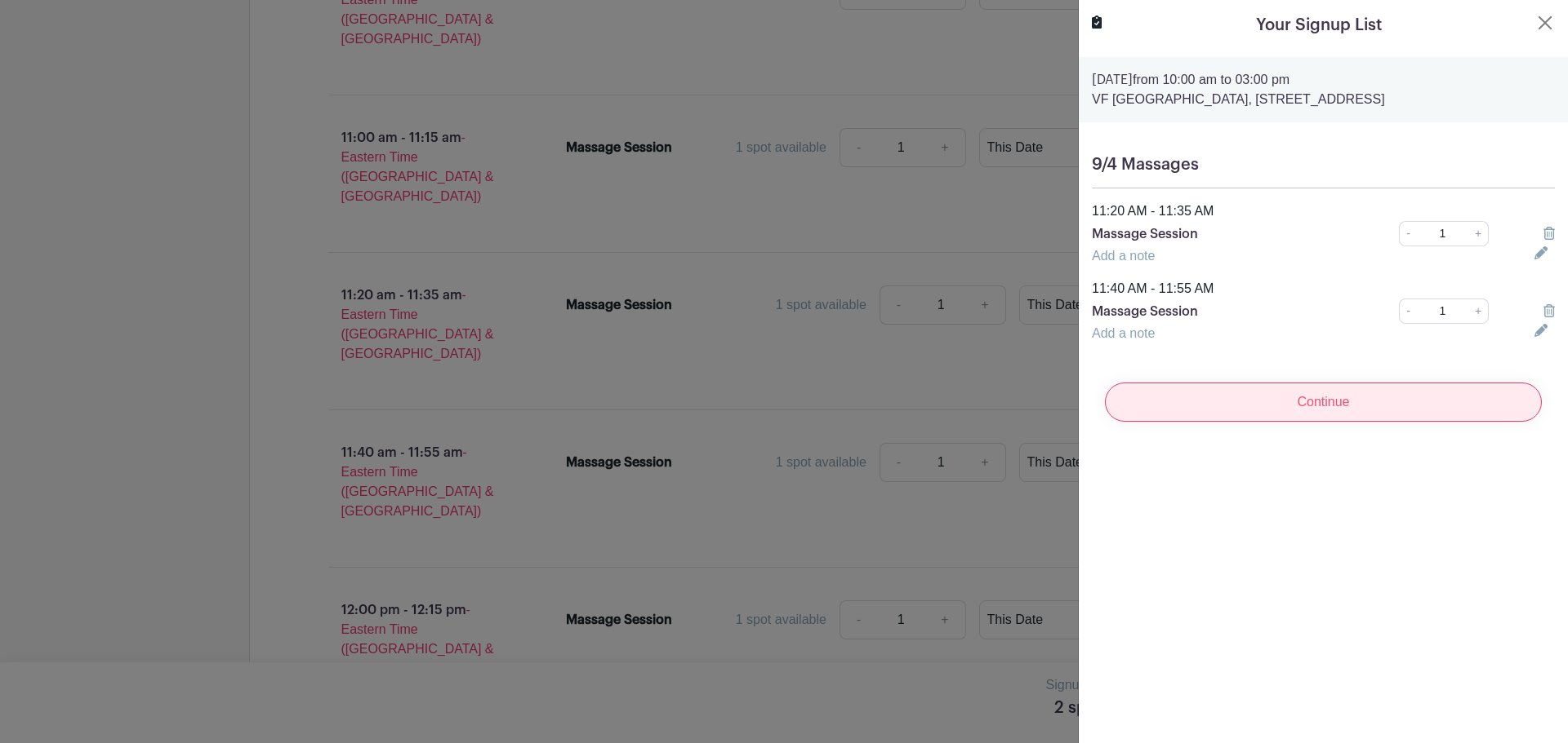
click at [1305, 414] on input "Continue" at bounding box center [1323, 401] width 436 height 39
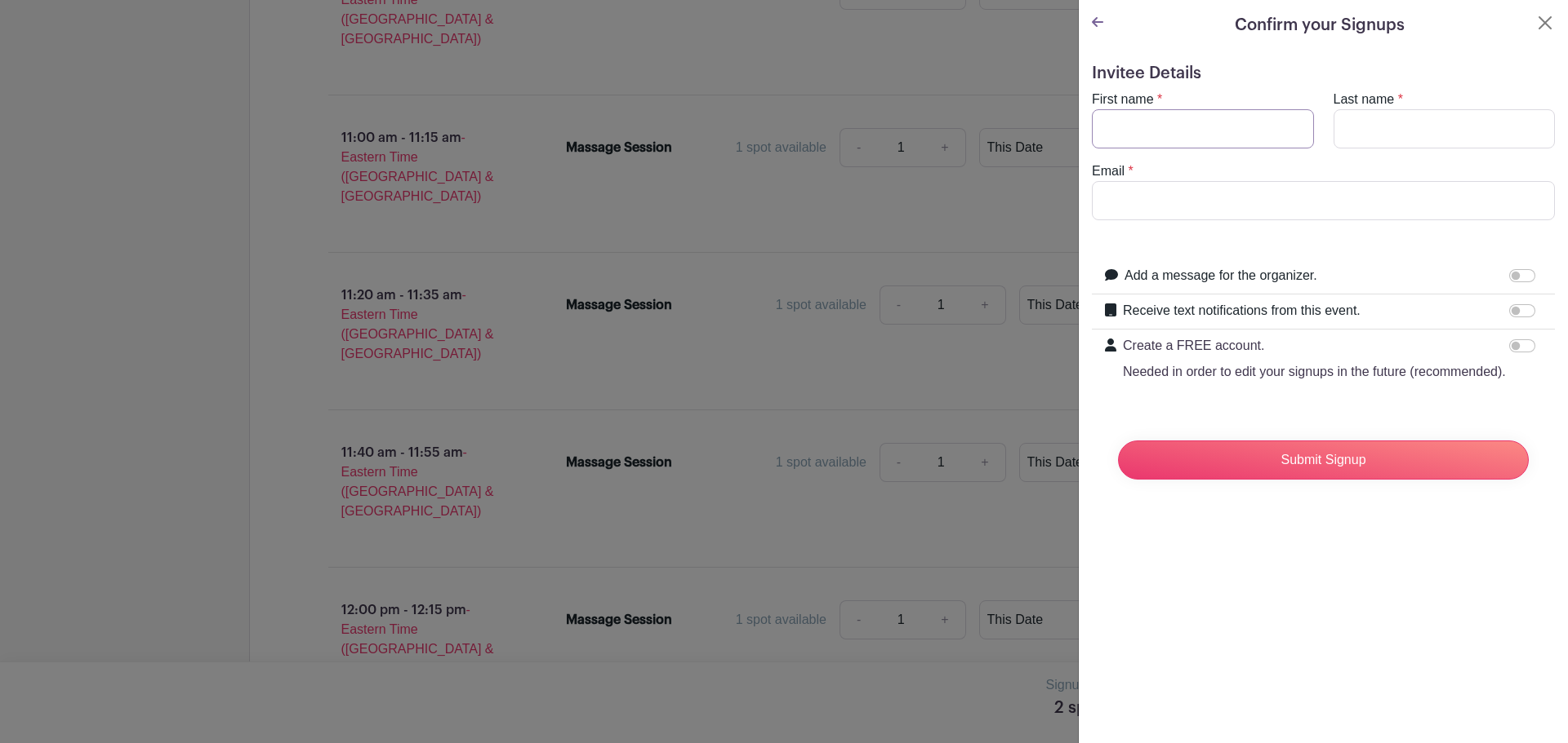
click at [1209, 128] on input "First name" at bounding box center [1202, 128] width 222 height 39
type input "[PERSON_NAME]"
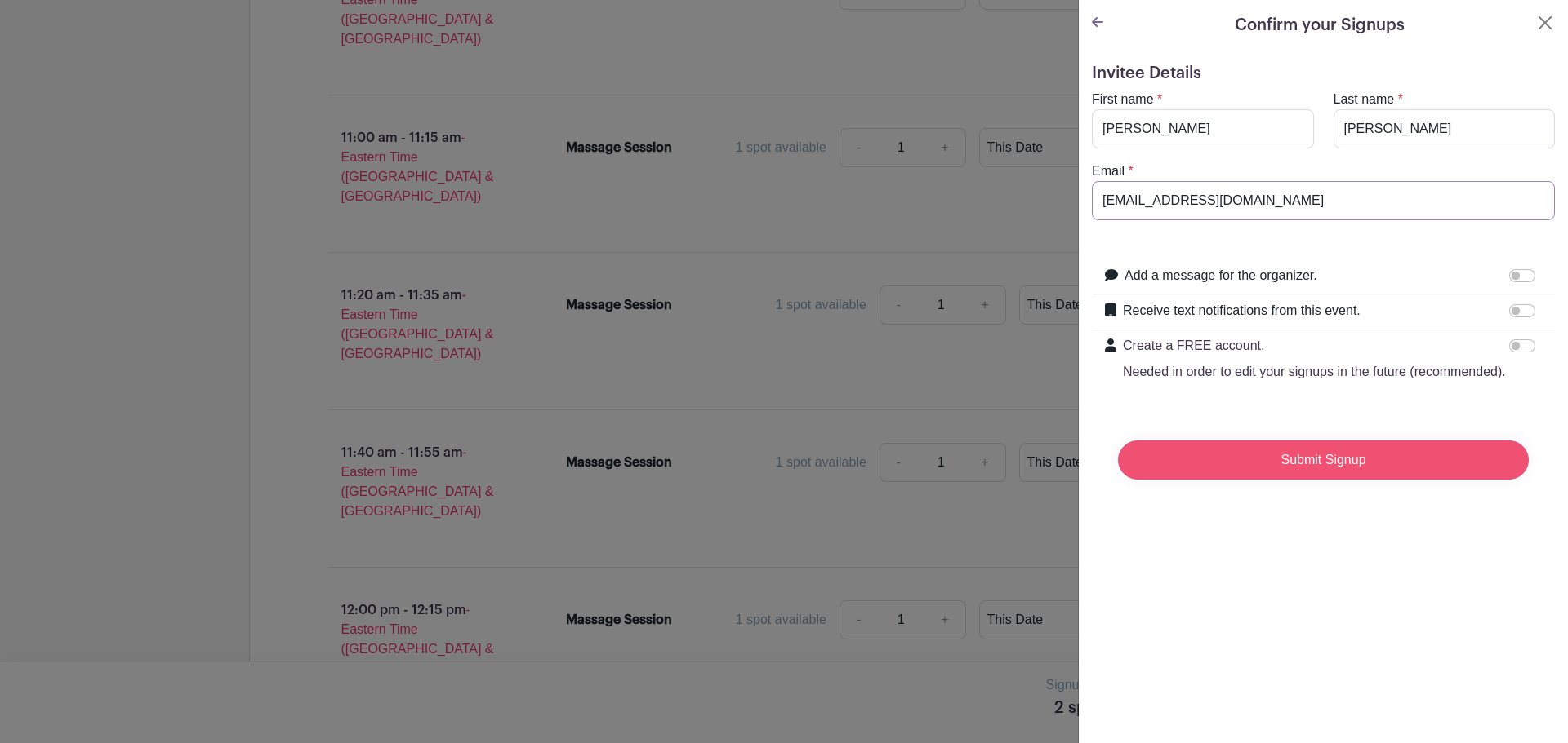
type input "[EMAIL_ADDRESS][DOMAIN_NAME]"
click at [1476, 479] on input "Submit Signup" at bounding box center [1322, 460] width 411 height 39
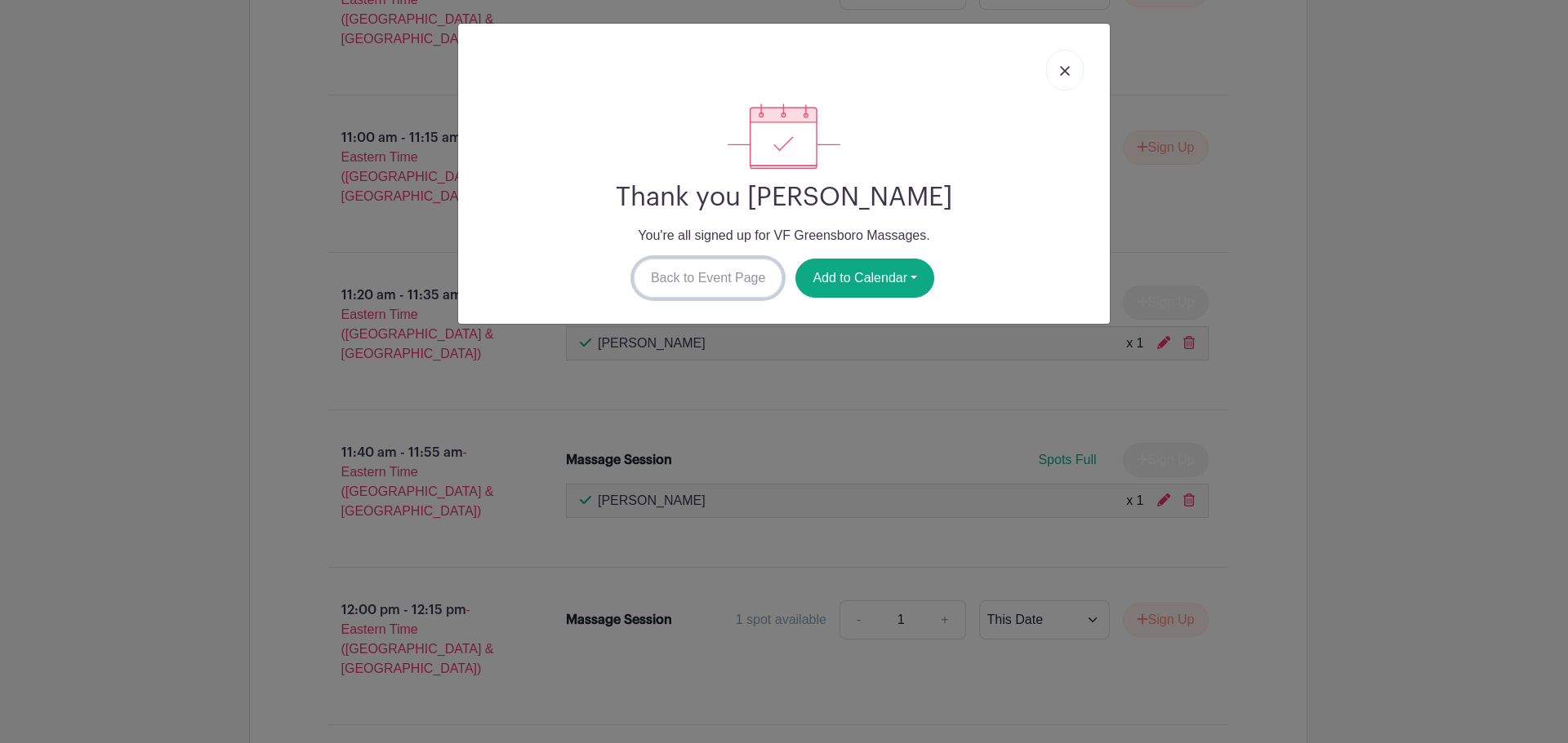
drag, startPoint x: 749, startPoint y: 281, endPoint x: 824, endPoint y: 310, distance: 80.4
click at [749, 281] on link "Back to Event Page" at bounding box center [708, 278] width 149 height 39
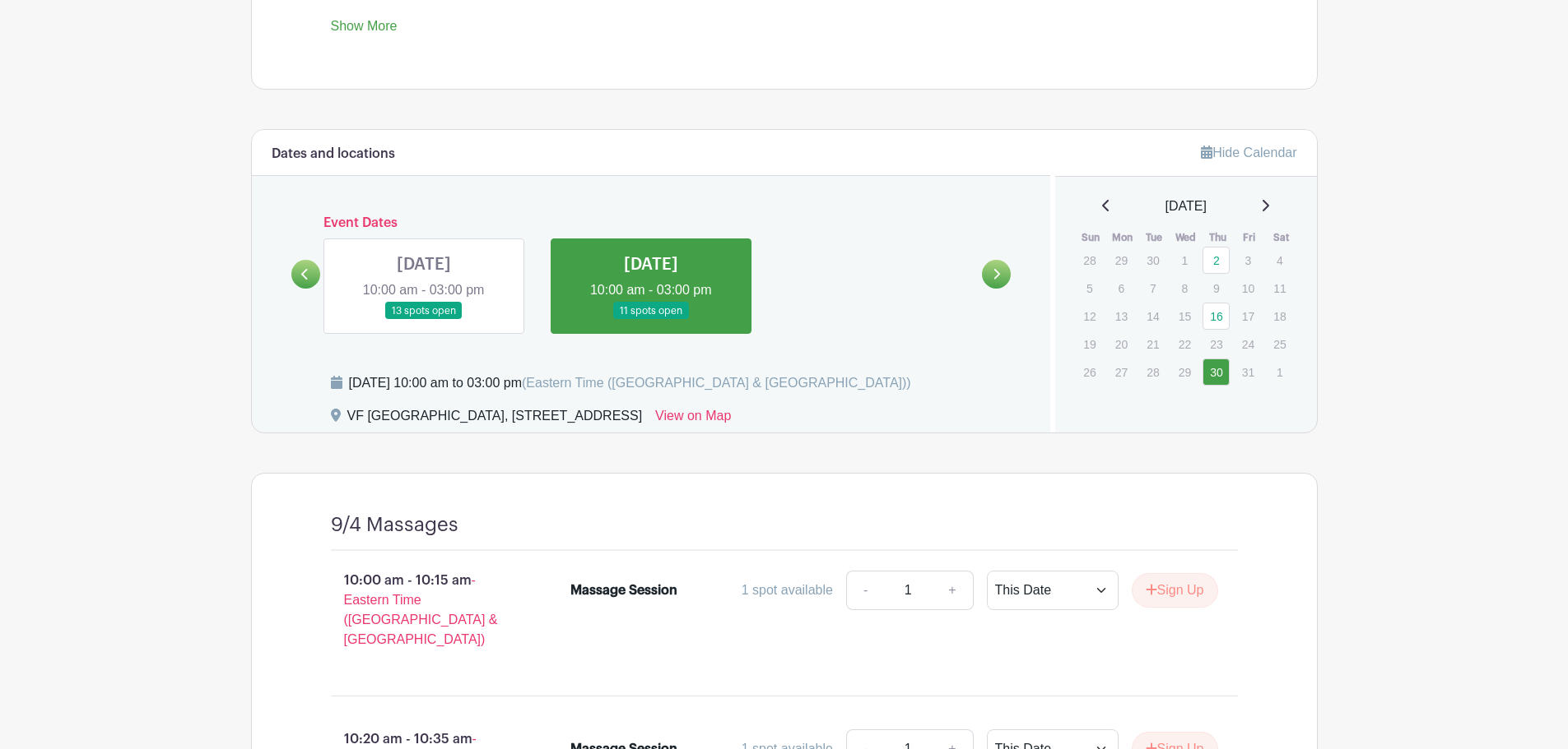
scroll to position [768, 0]
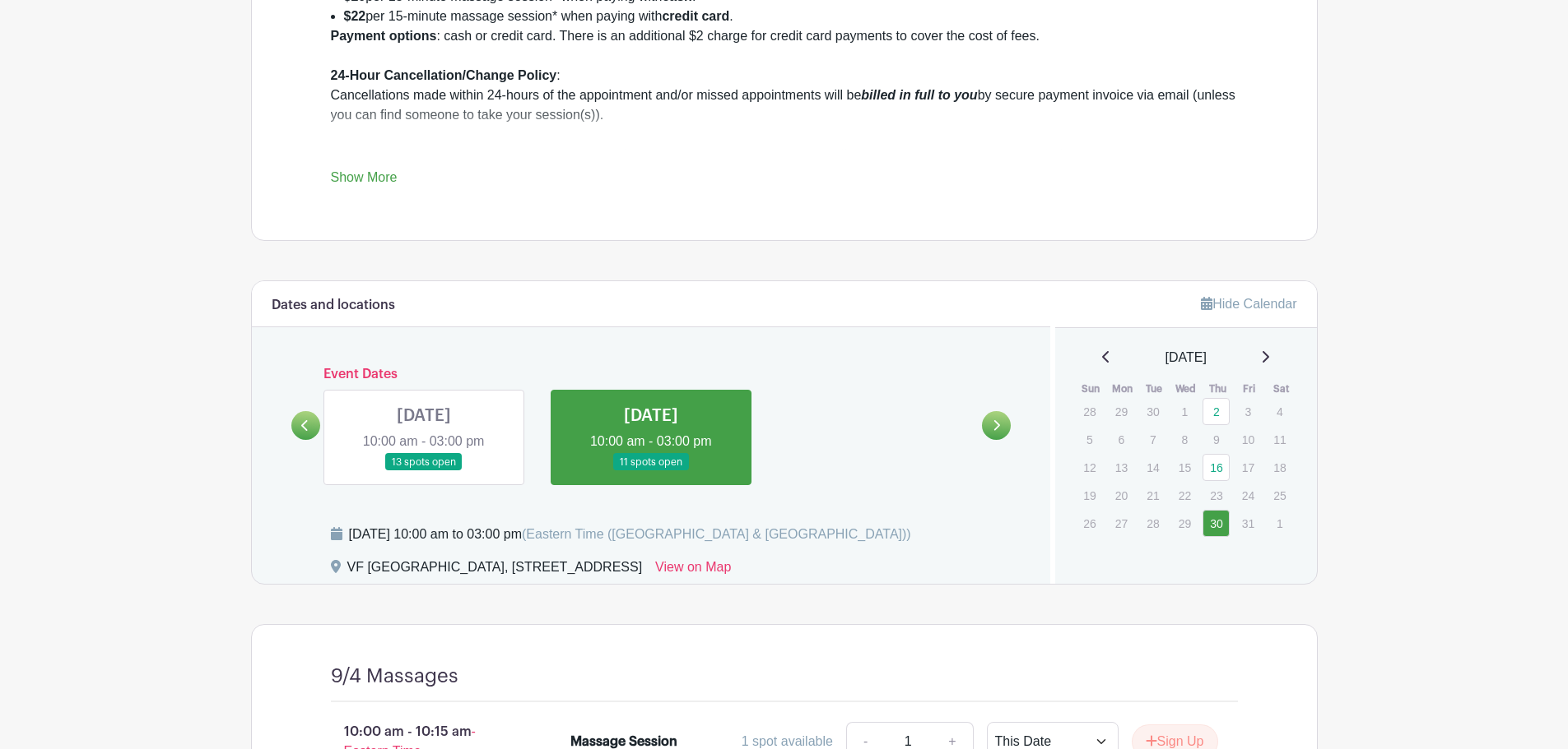
click at [424, 471] on link at bounding box center [424, 471] width 0 height 0
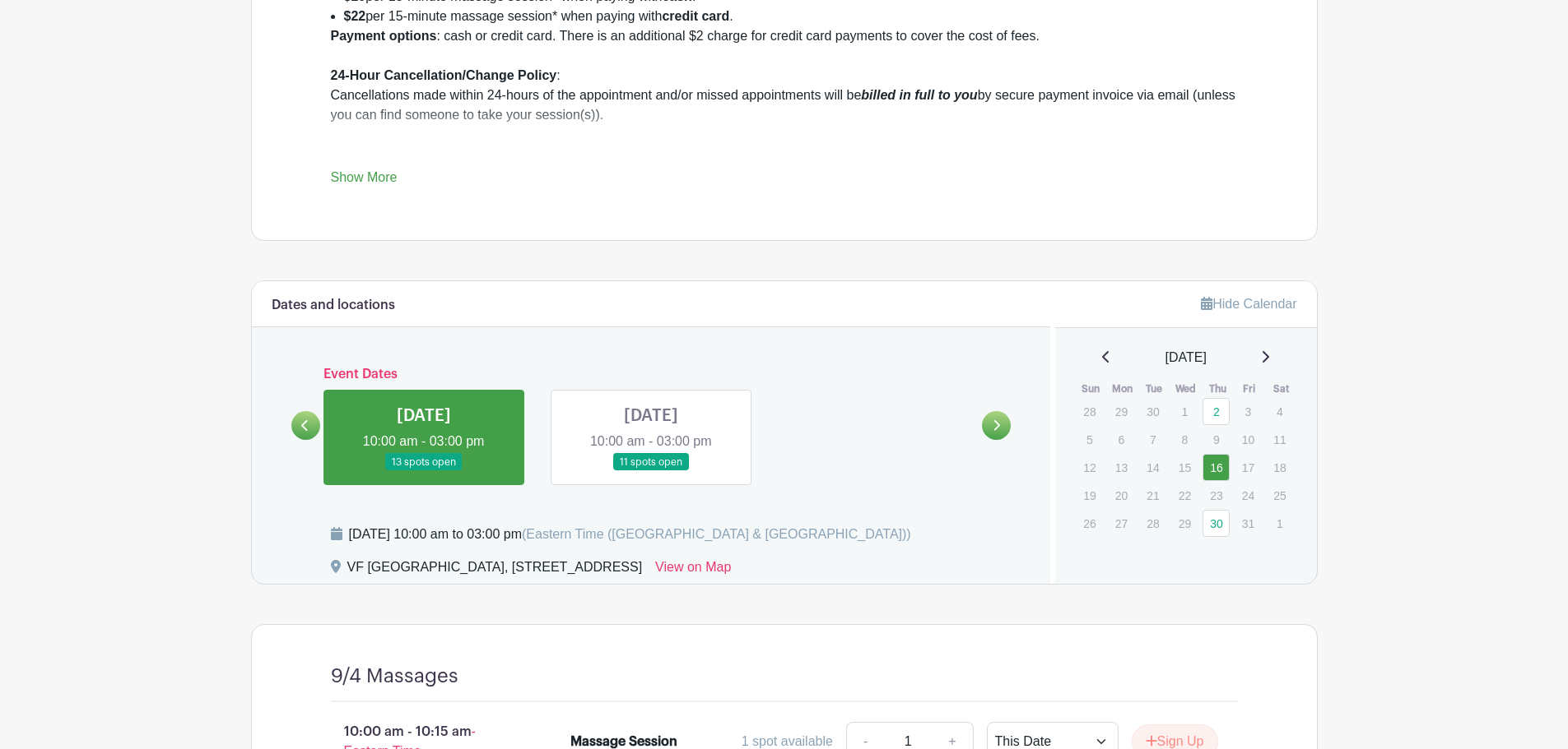
click at [308, 429] on icon at bounding box center [305, 425] width 8 height 12
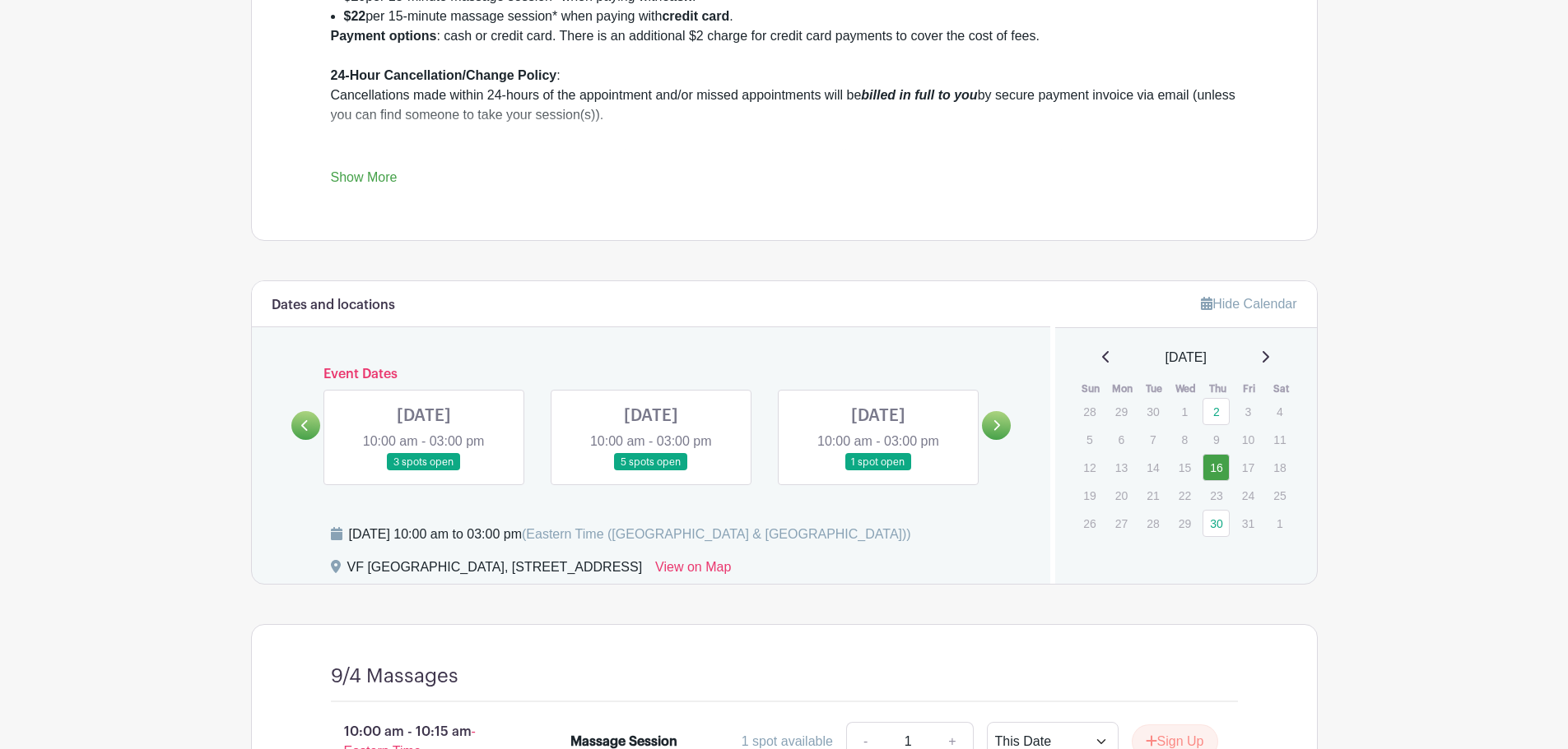
click at [878, 471] on link at bounding box center [878, 471] width 0 height 0
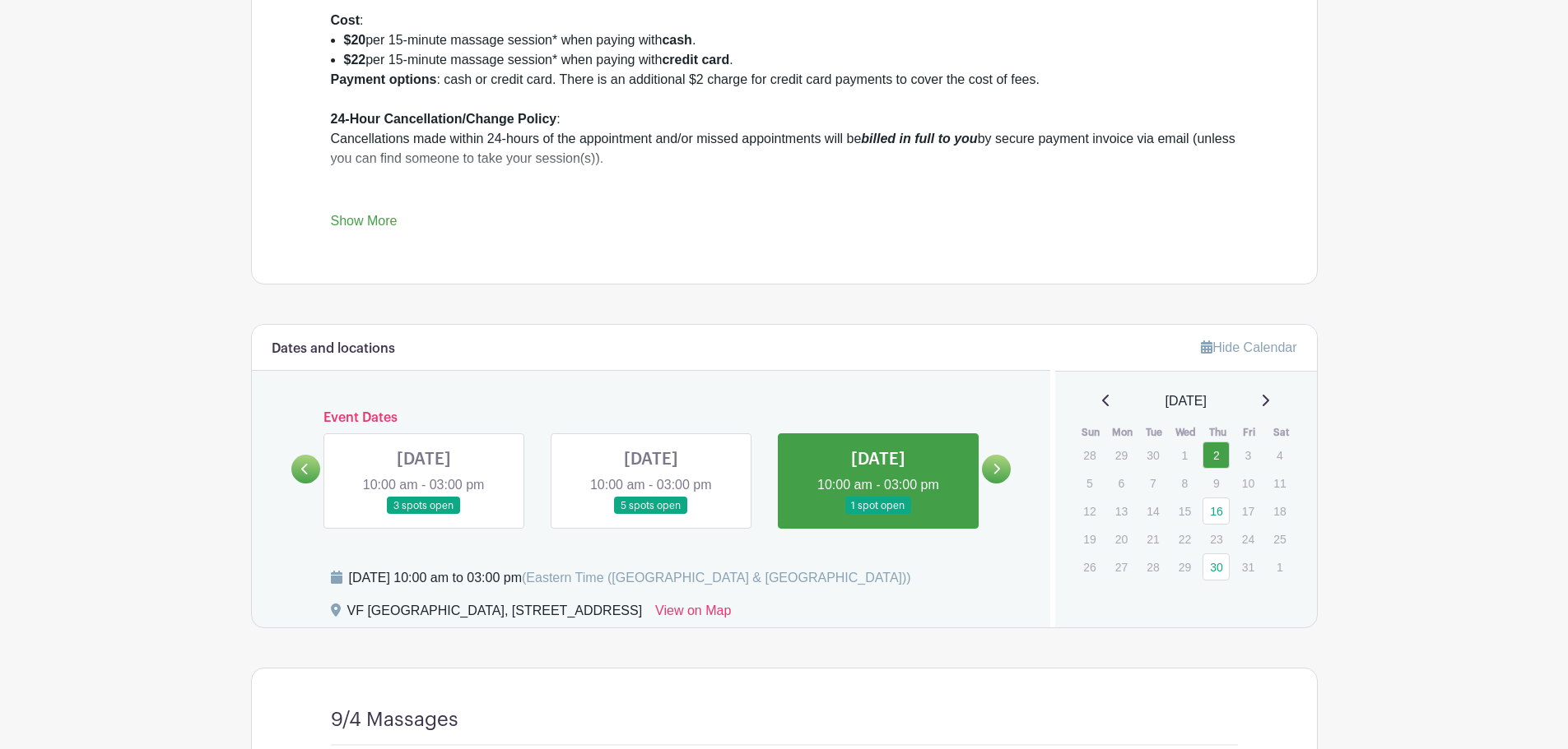
scroll to position [775, 0]
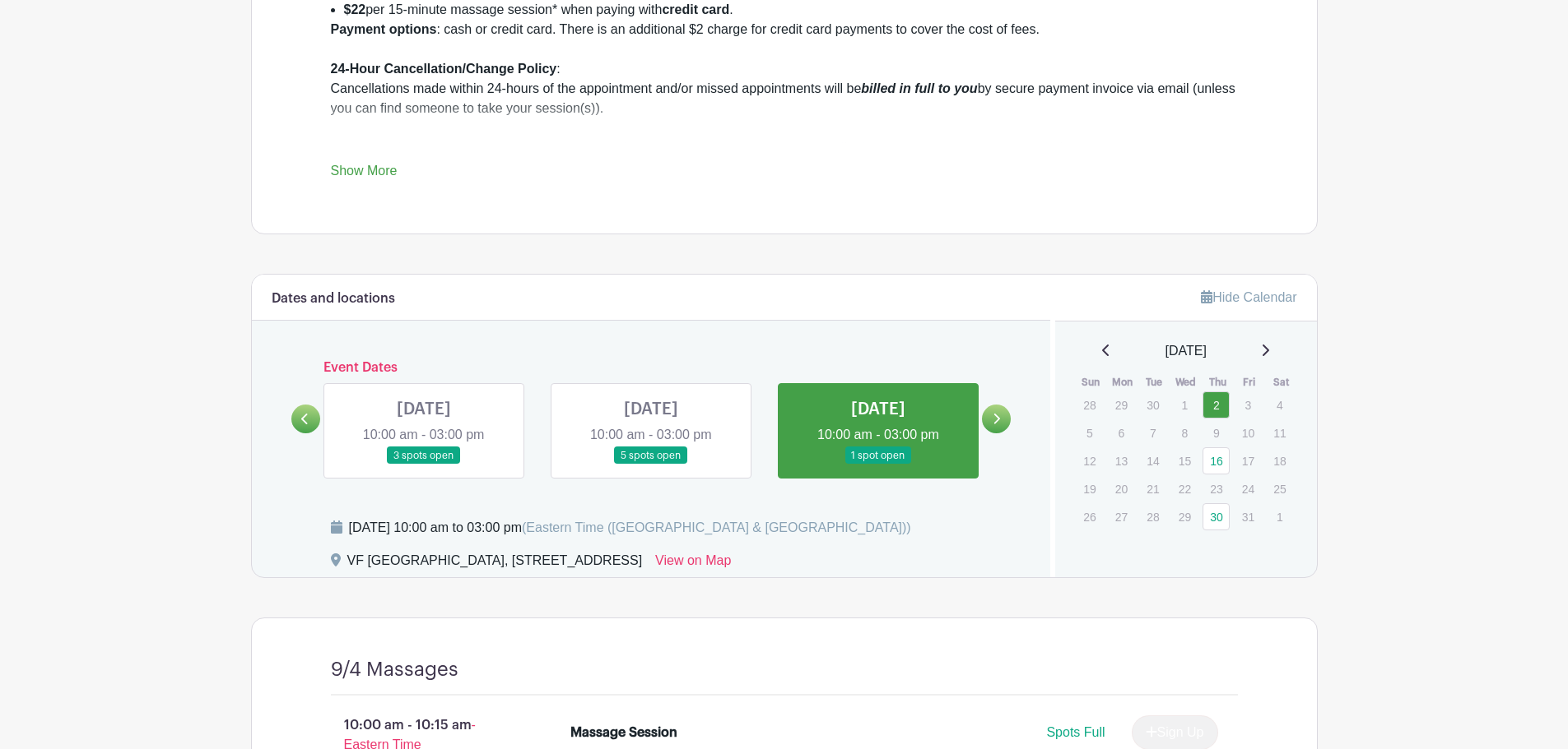
click at [651, 464] on link at bounding box center [651, 464] width 0 height 0
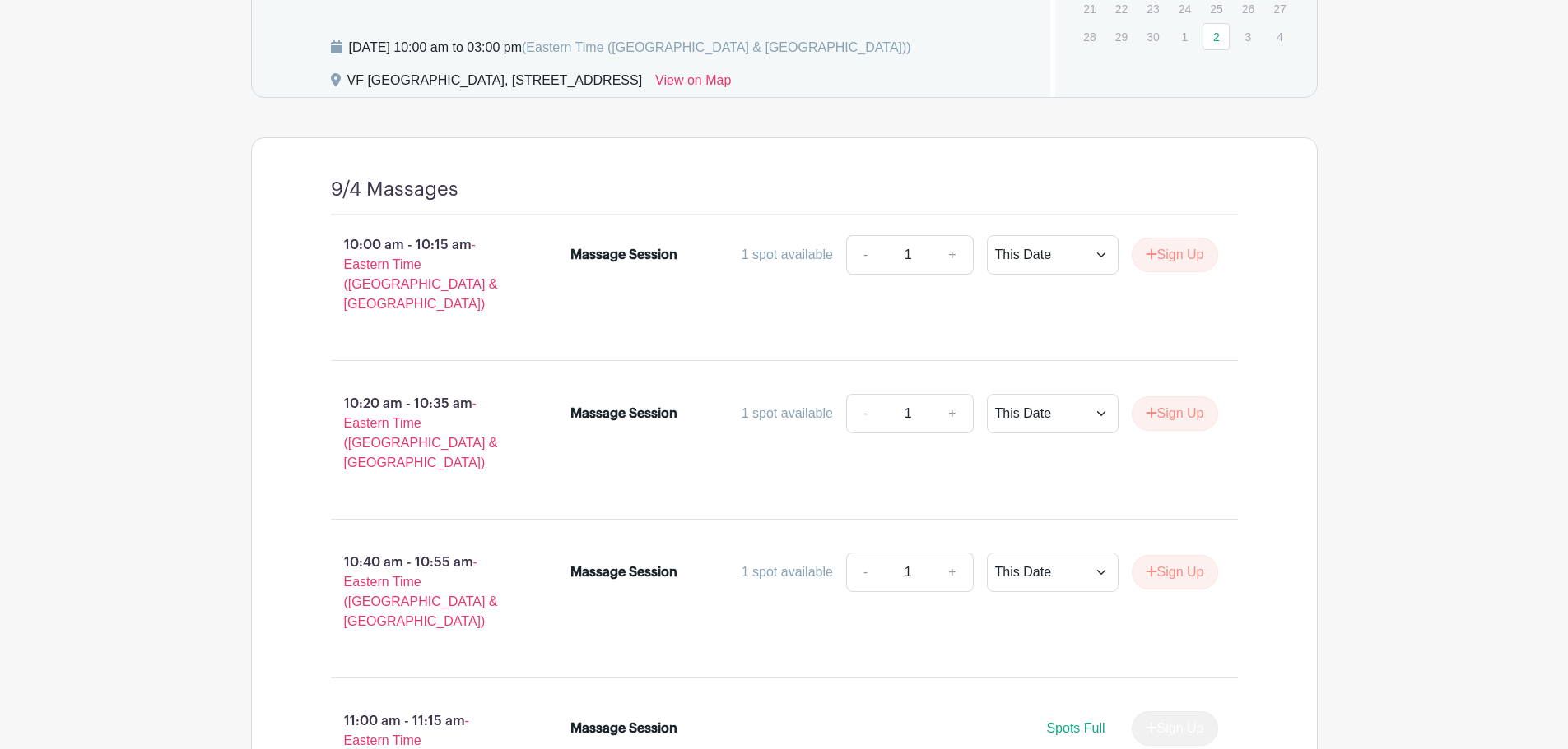
scroll to position [926, 0]
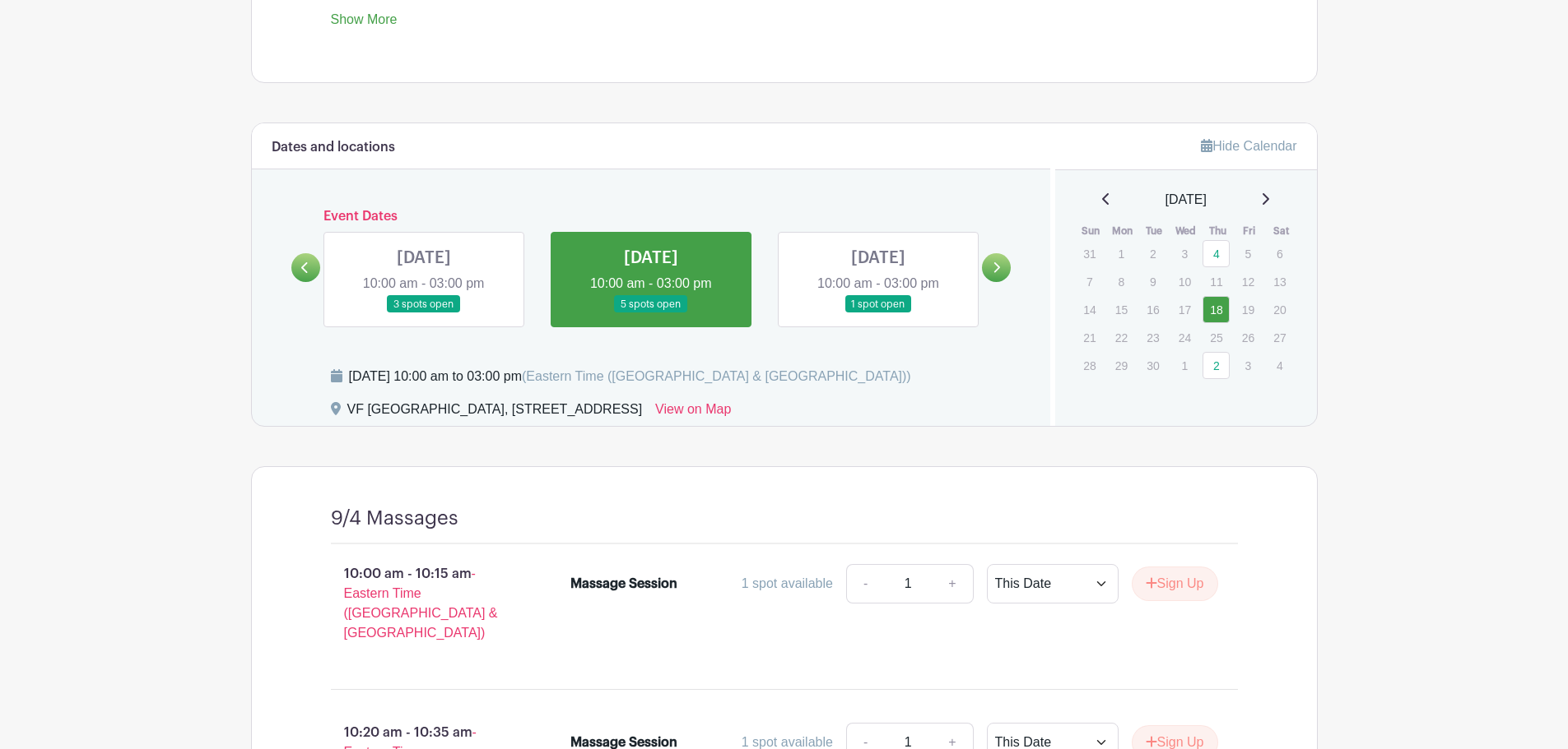
click at [424, 313] on link at bounding box center [424, 313] width 0 height 0
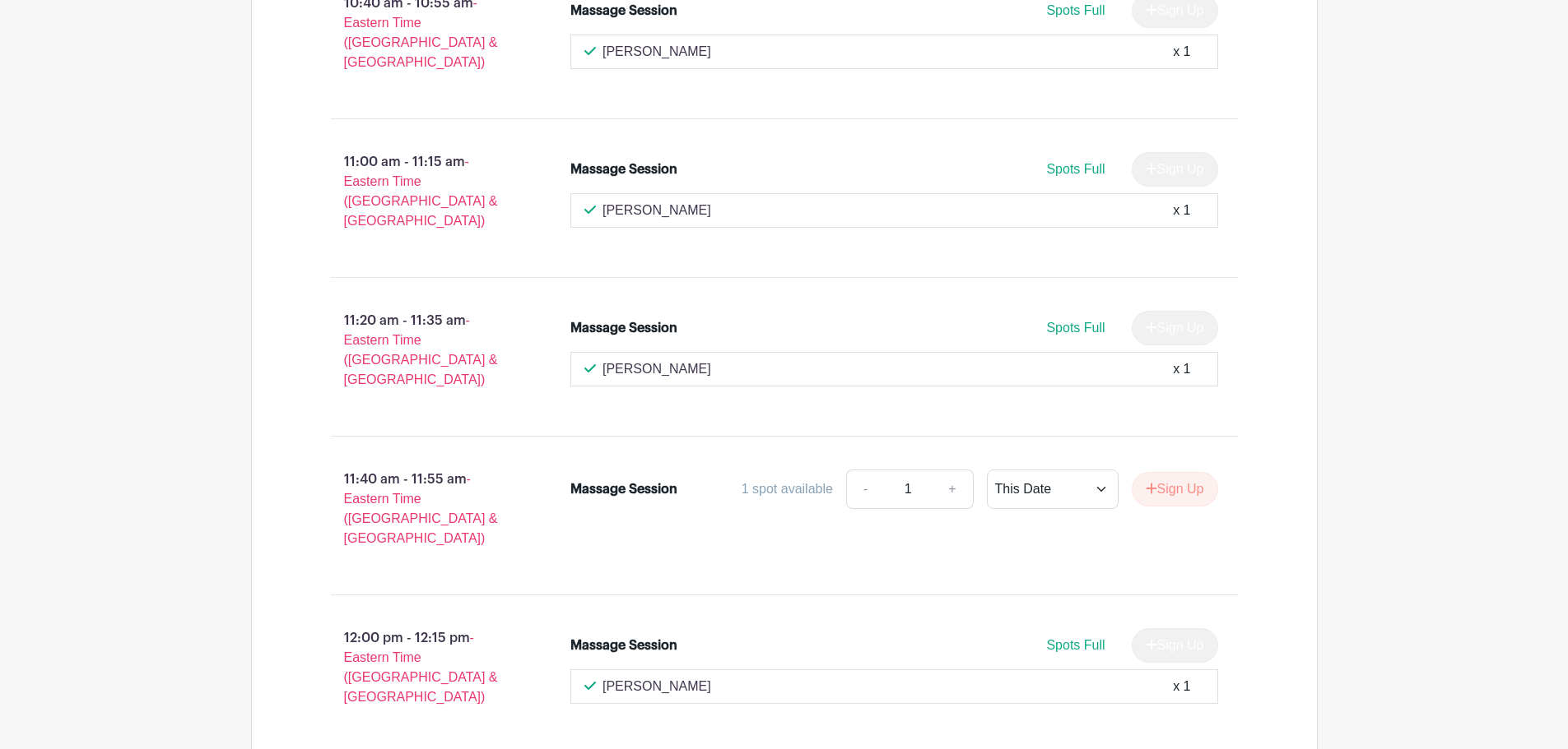
scroll to position [1831, 0]
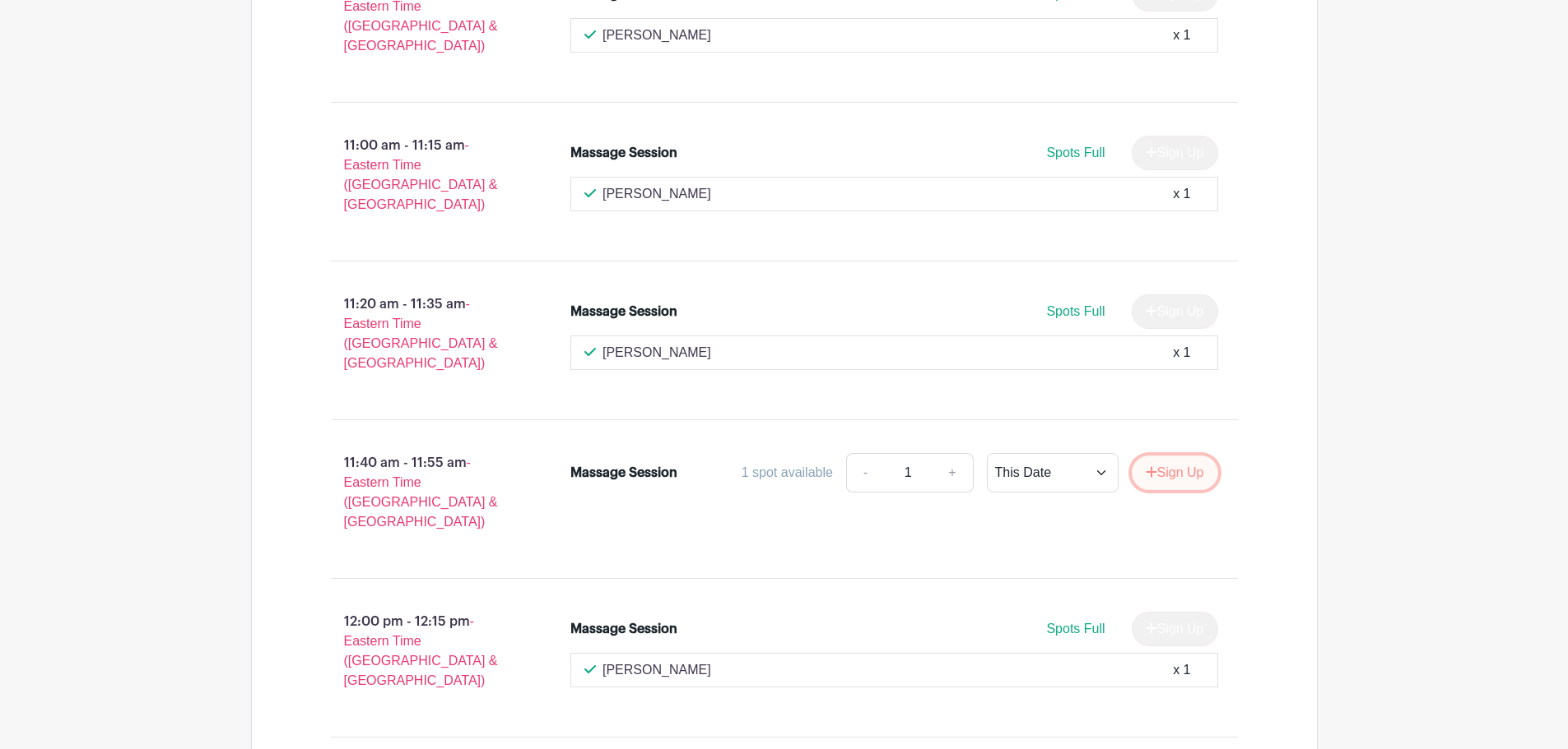
click at [1150, 465] on icon "submit" at bounding box center [1151, 472] width 11 height 13
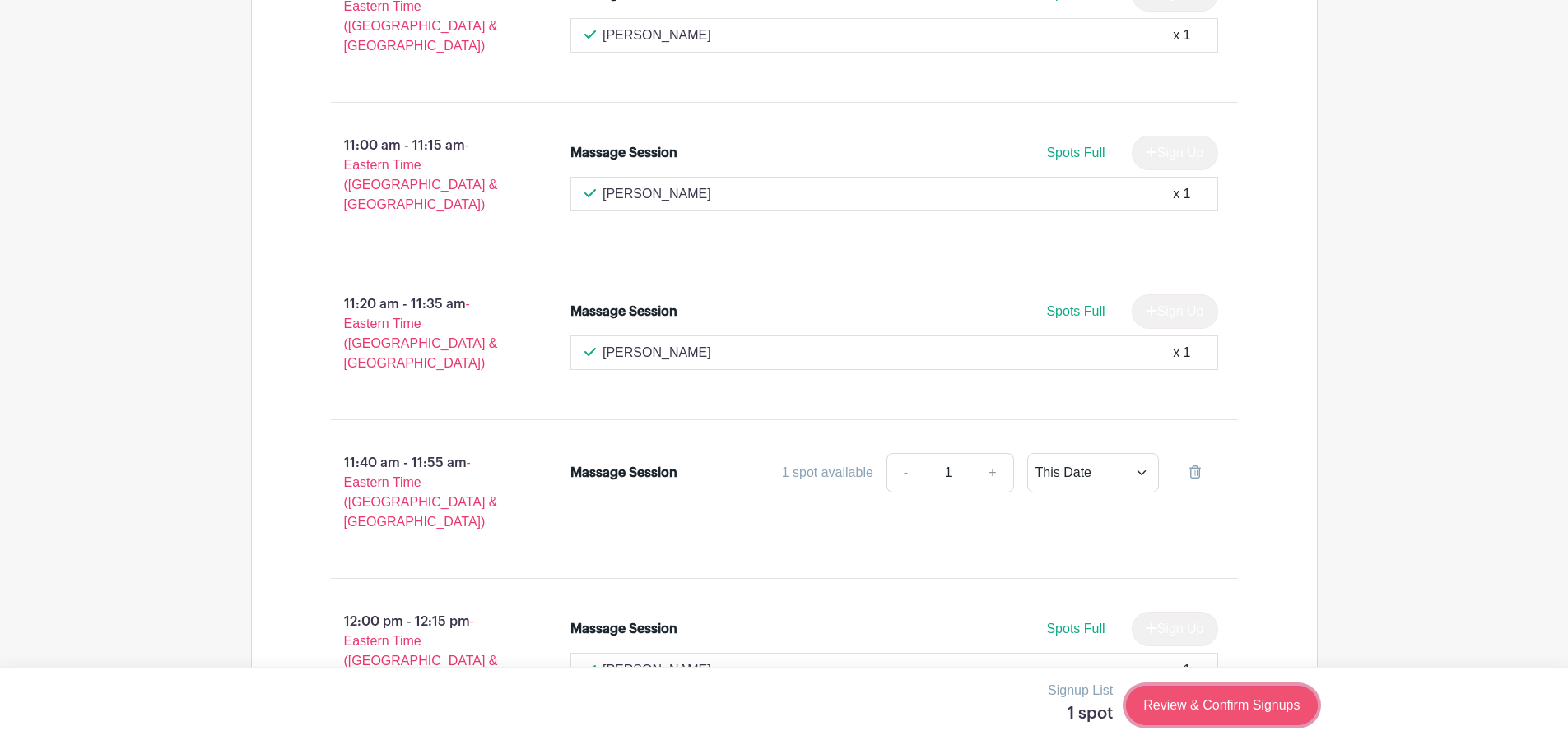
click at [1227, 702] on link "Review & Confirm Signups" at bounding box center [1221, 705] width 191 height 39
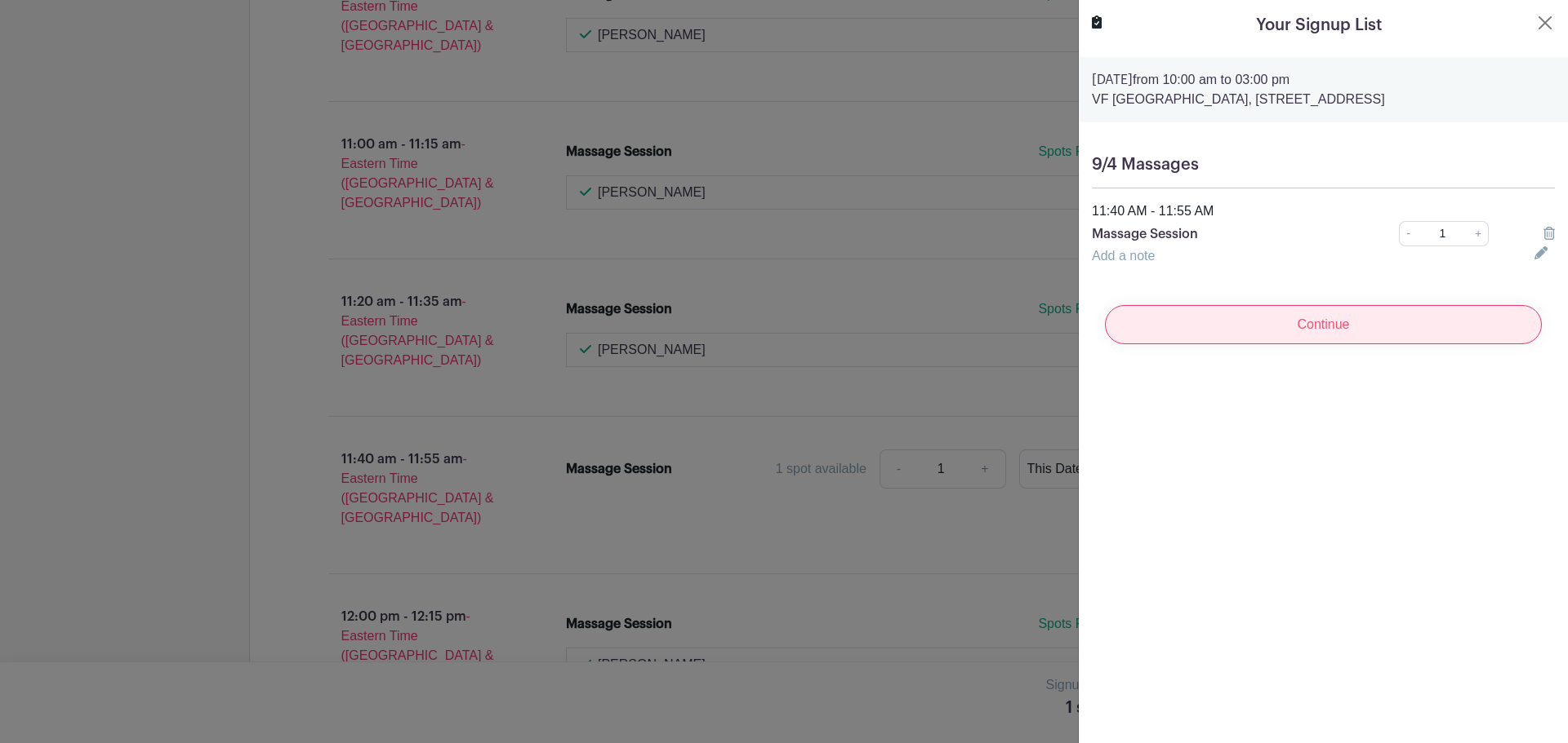
click at [1253, 345] on input "Continue" at bounding box center [1323, 324] width 436 height 39
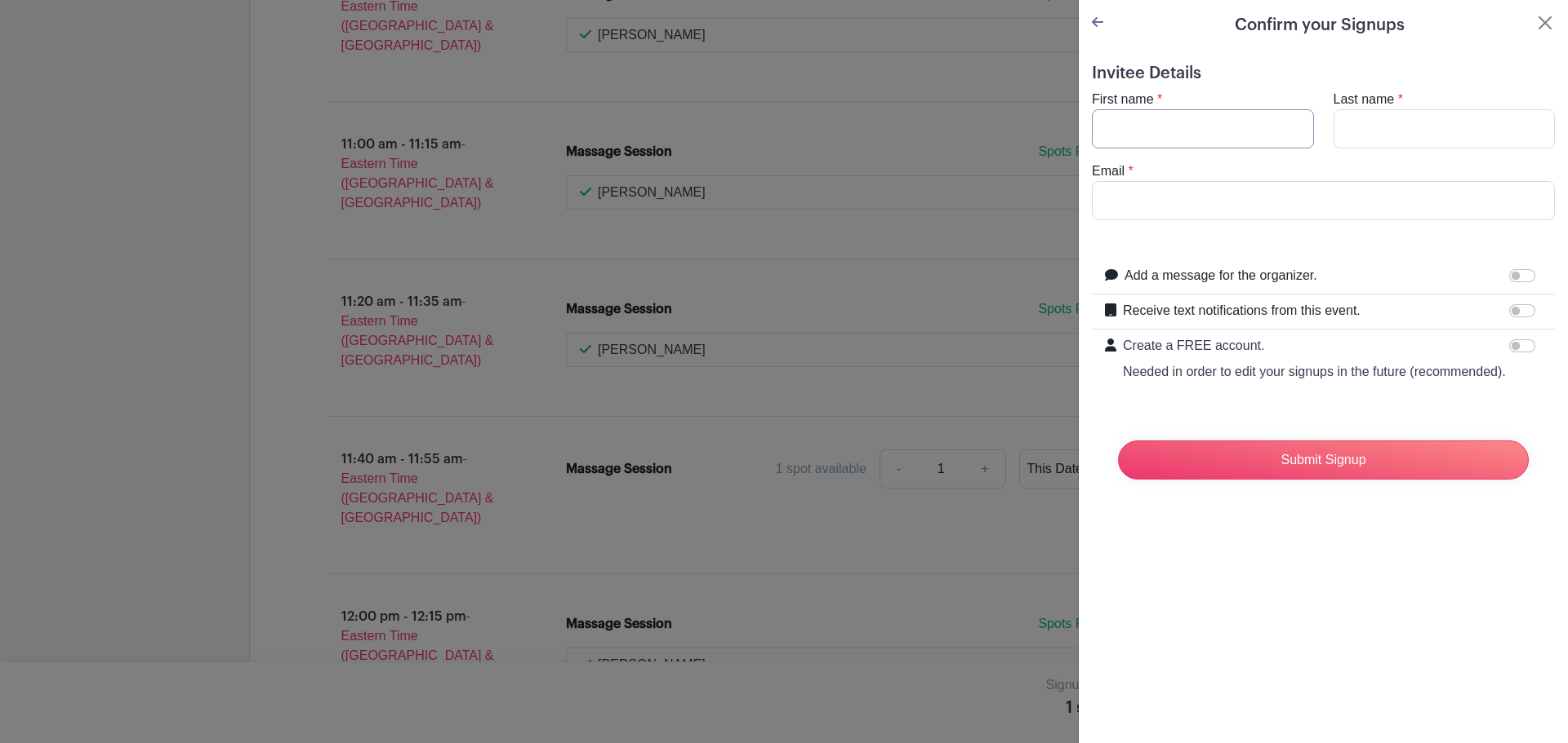
click at [1187, 134] on input "First name" at bounding box center [1202, 128] width 222 height 39
type input "[PERSON_NAME]"
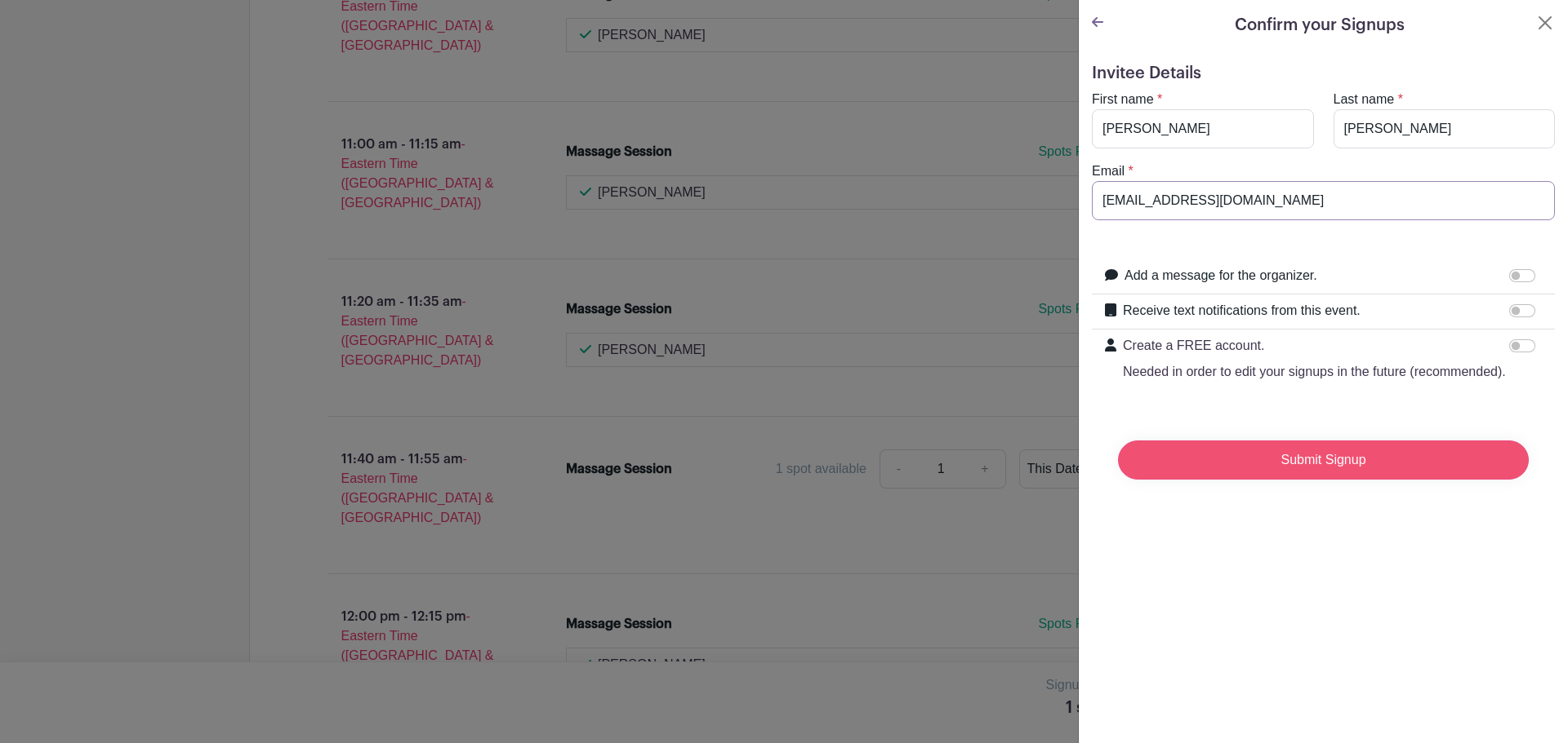
type input "[EMAIL_ADDRESS][DOMAIN_NAME]"
click at [1239, 480] on input "Submit Signup" at bounding box center [1322, 460] width 411 height 39
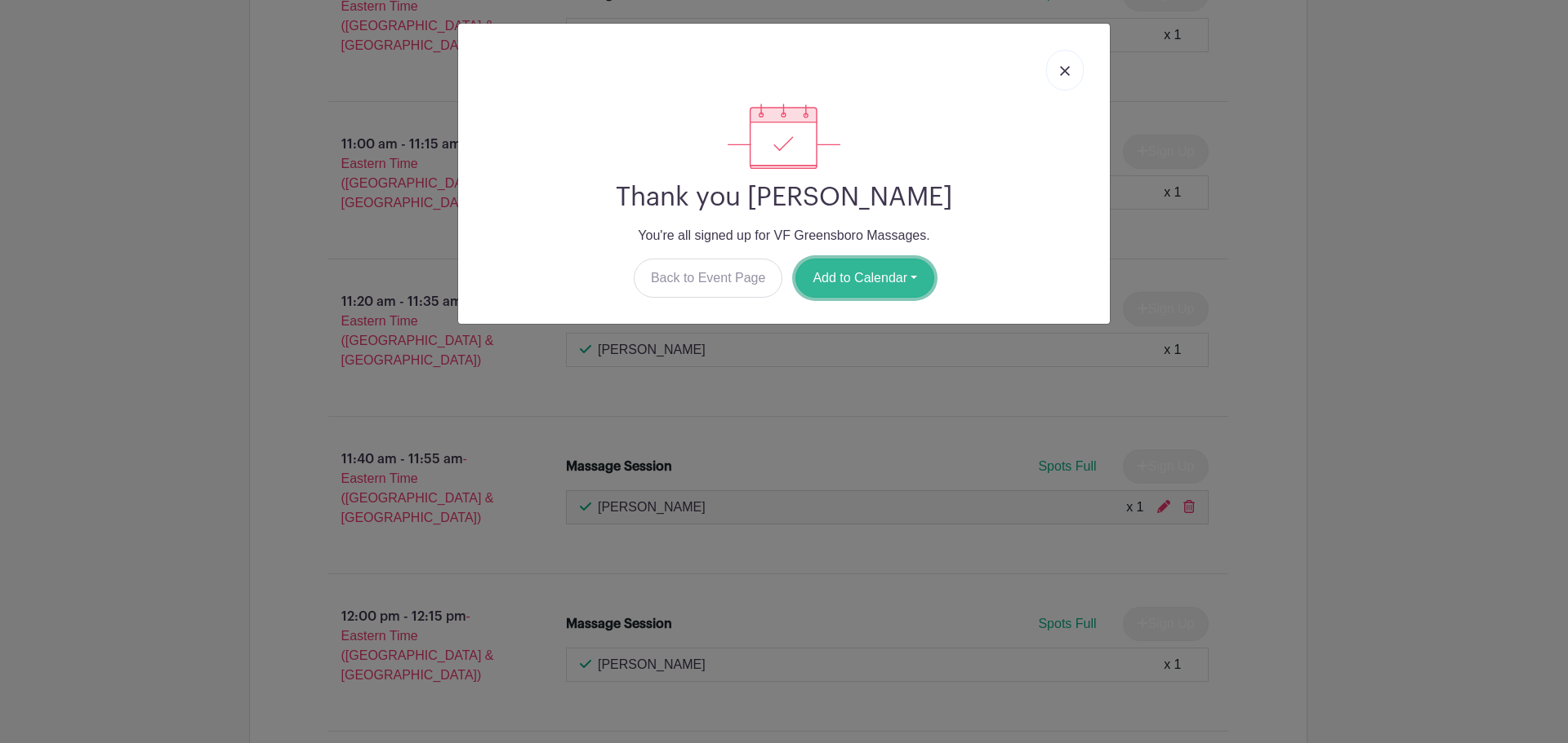
click at [857, 281] on button "Add to Calendar" at bounding box center [864, 278] width 139 height 39
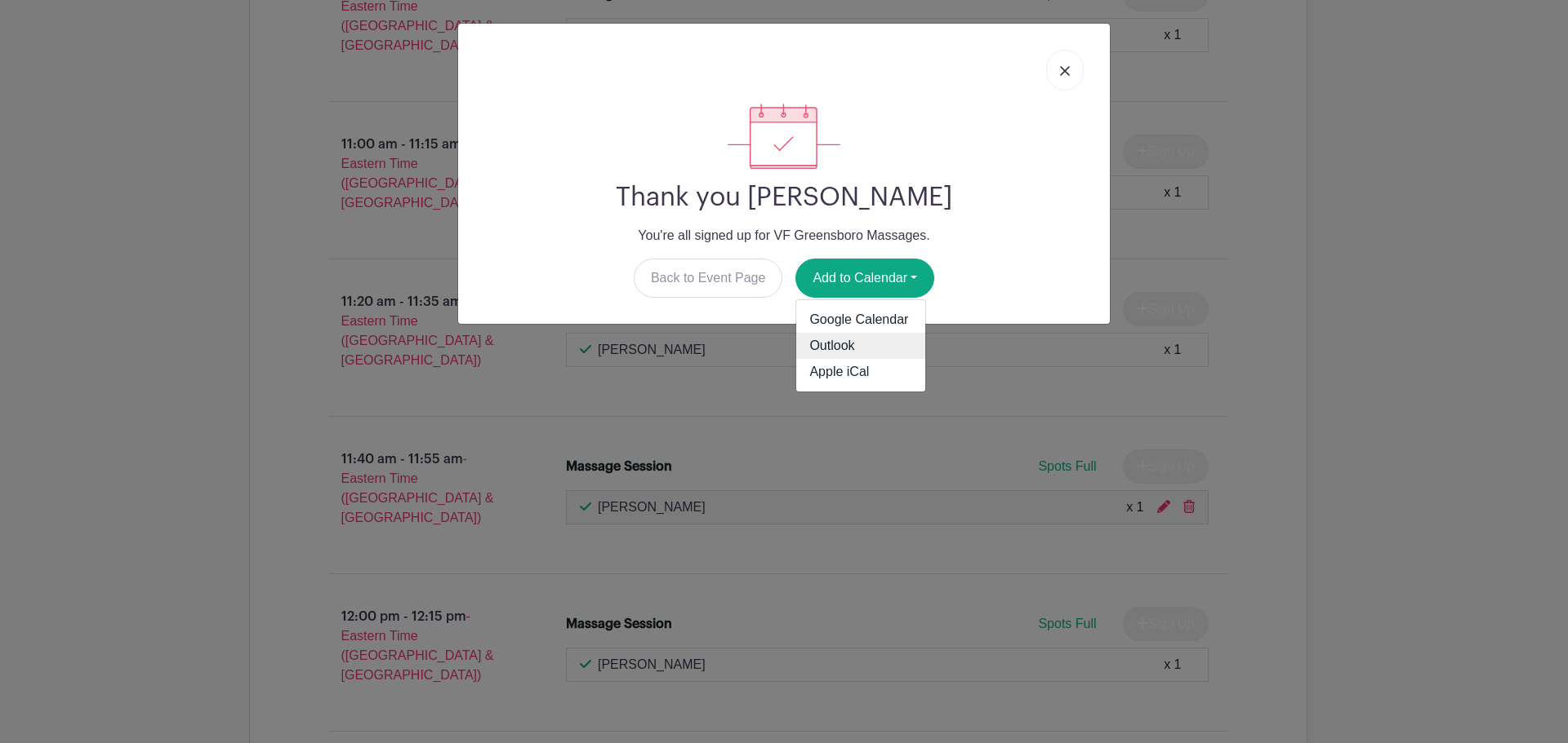
click at [860, 355] on link "Outlook" at bounding box center [861, 346] width 129 height 26
click at [1077, 63] on link at bounding box center [1065, 70] width 38 height 41
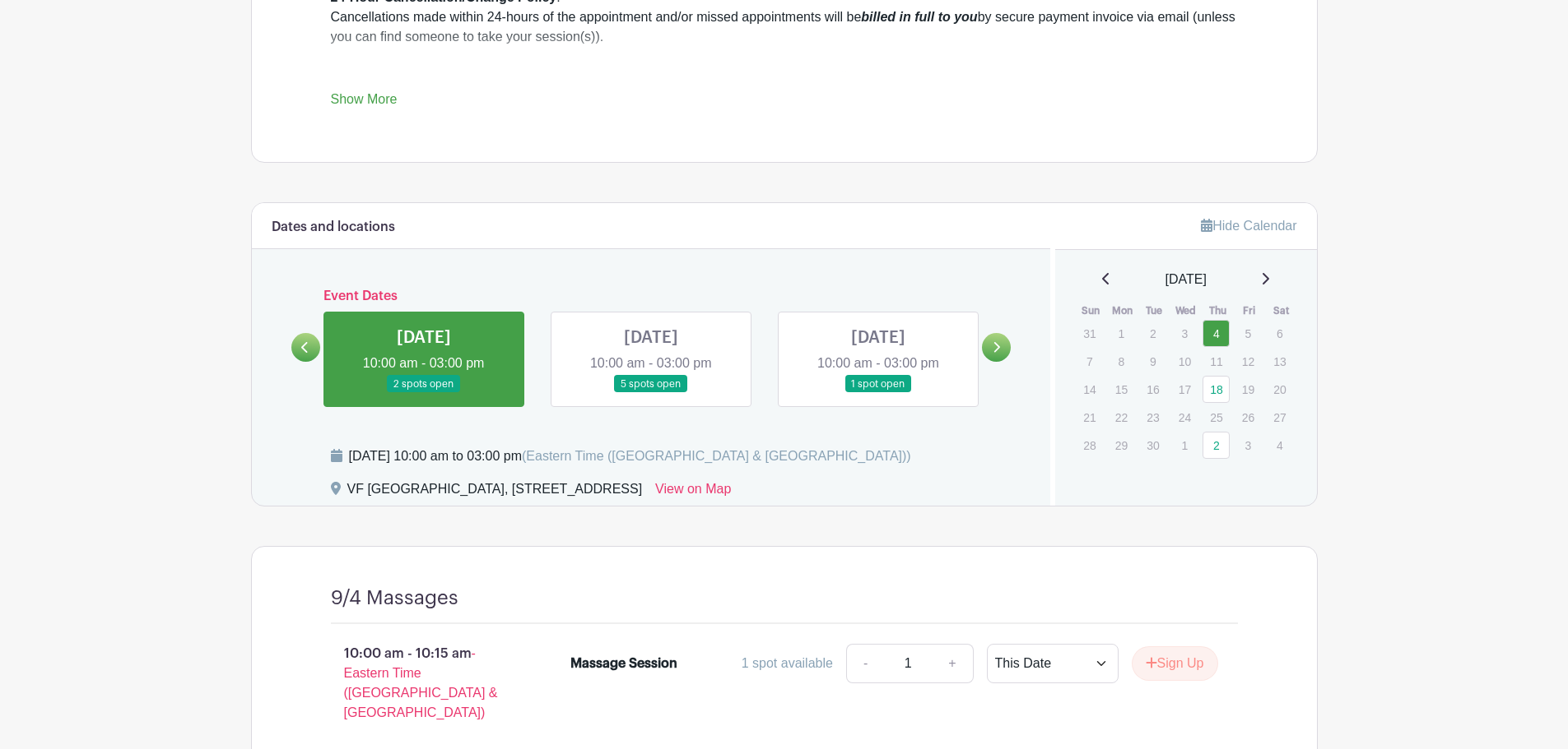
scroll to position [844, 0]
